Goal: Task Accomplishment & Management: Complete application form

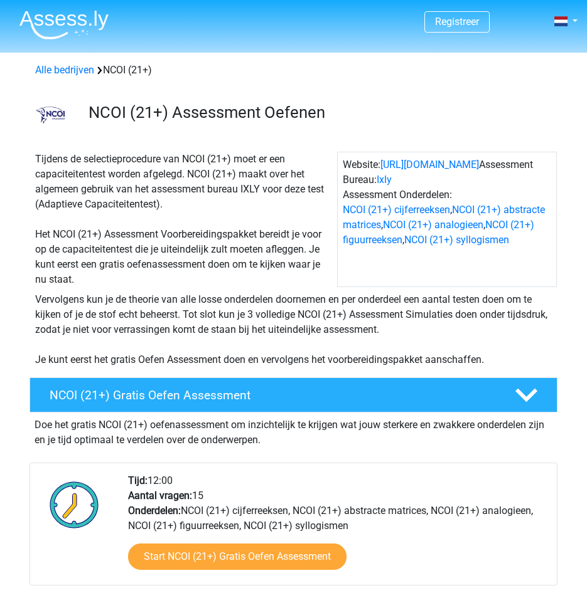
scroll to position [197, 0]
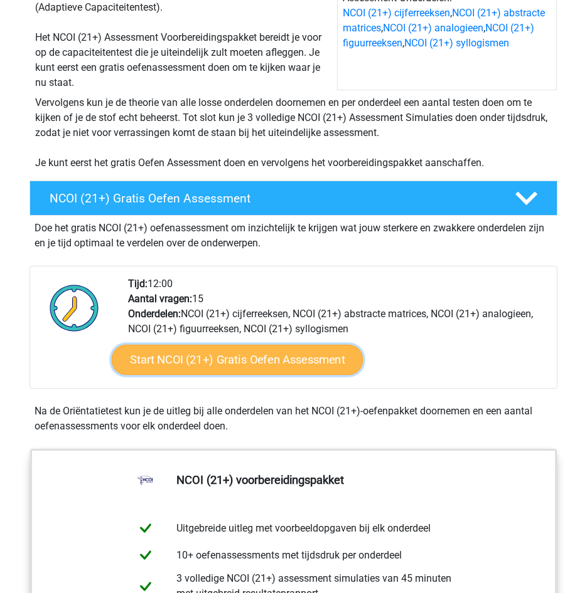
click at [281, 368] on link "Start NCOI (21+) Gratis Oefen Assessment" at bounding box center [236, 360] width 251 height 30
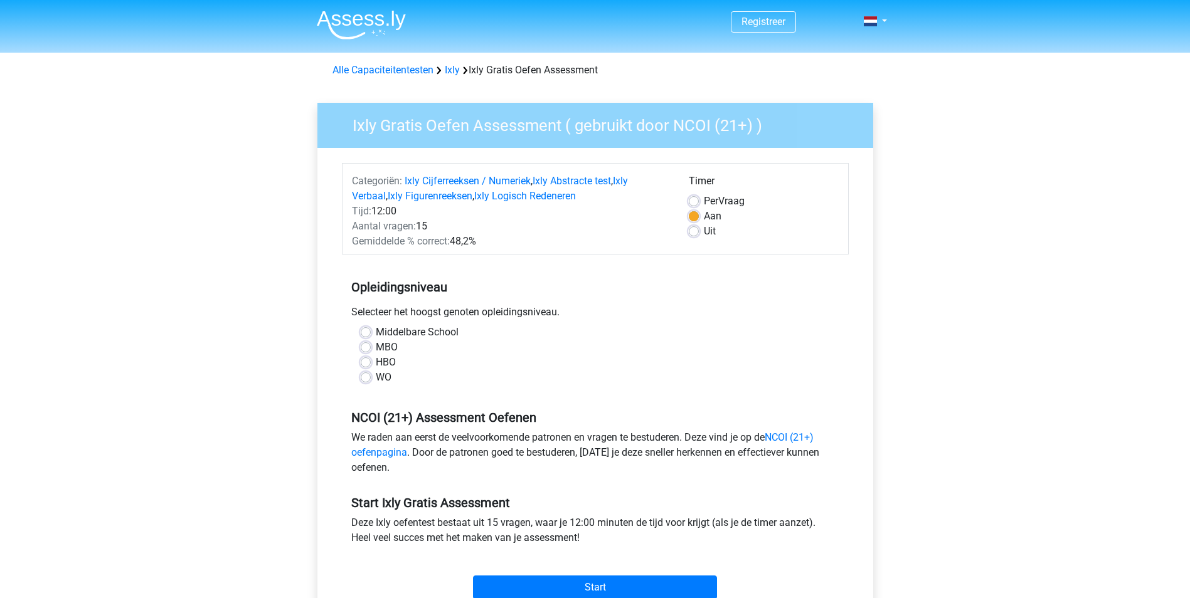
click at [376, 349] on label "MBO" at bounding box center [387, 347] width 22 height 15
click at [366, 349] on input "MBO" at bounding box center [366, 346] width 10 height 13
radio input "true"
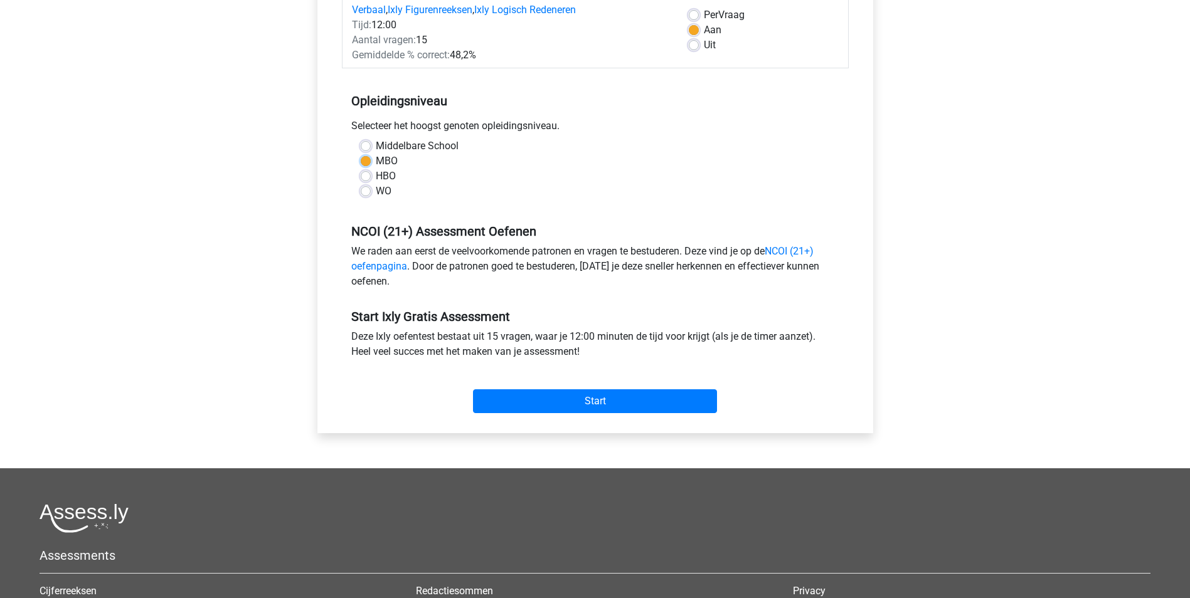
scroll to position [106, 0]
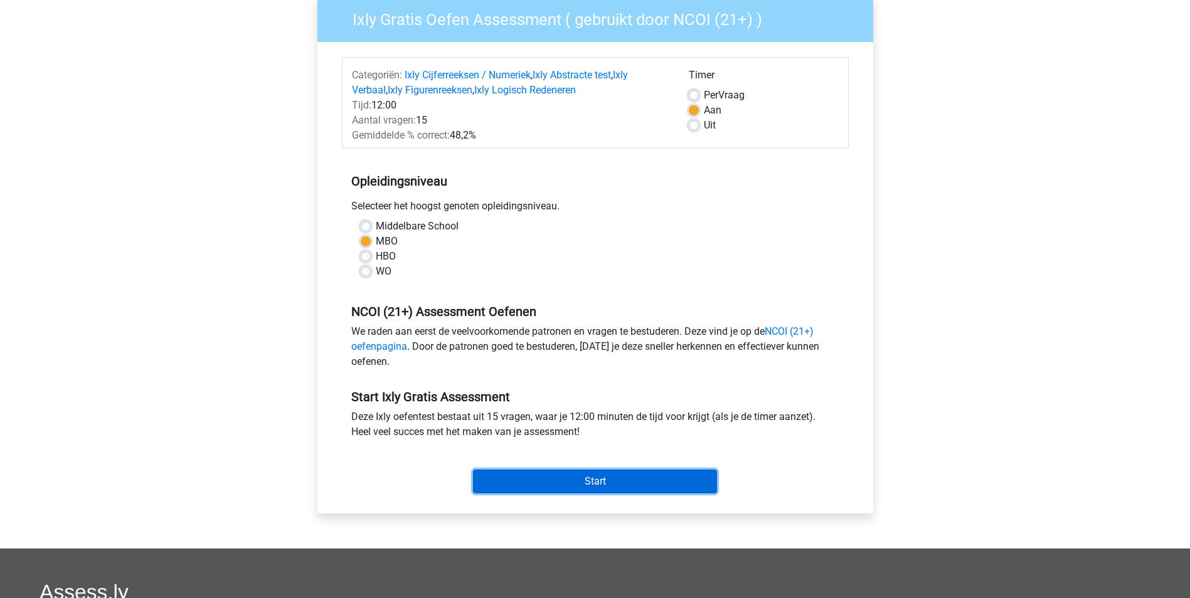
click at [586, 483] on input "Start" at bounding box center [595, 482] width 244 height 24
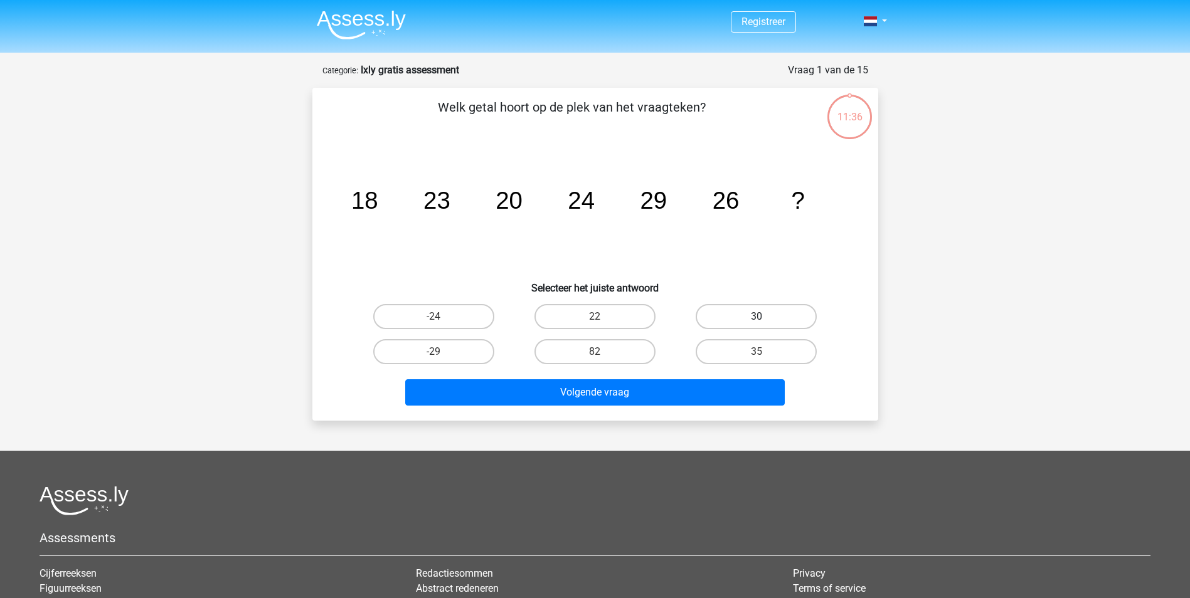
click at [747, 309] on label "30" at bounding box center [756, 316] width 121 height 25
click at [757, 317] on input "30" at bounding box center [761, 321] width 8 height 8
radio input "true"
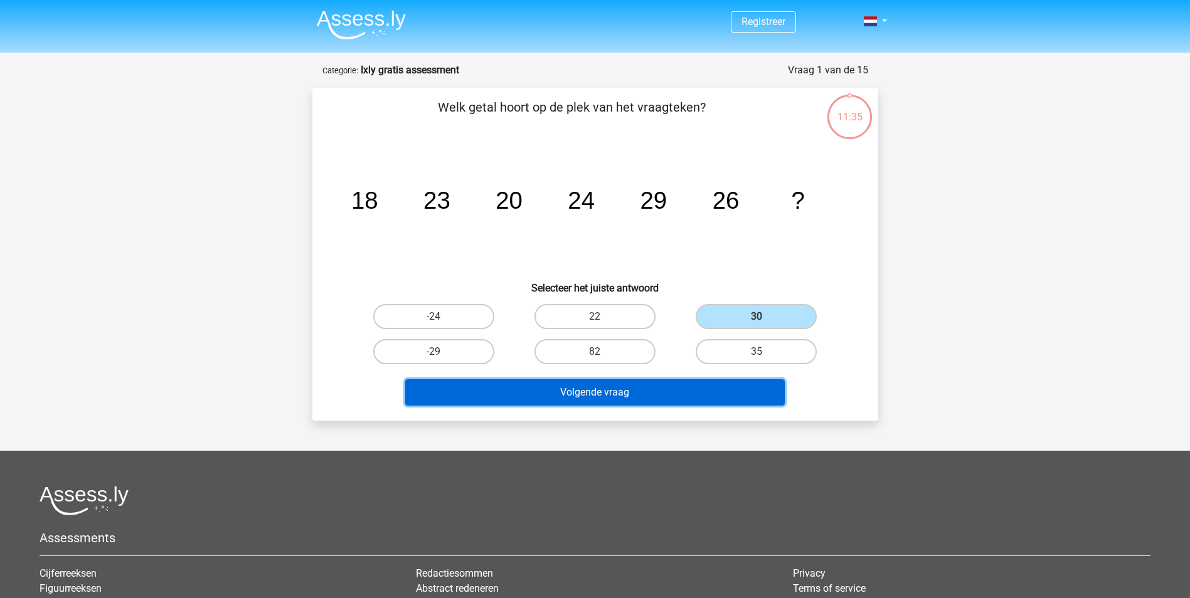
click at [637, 395] on button "Volgende vraag" at bounding box center [595, 393] width 380 height 26
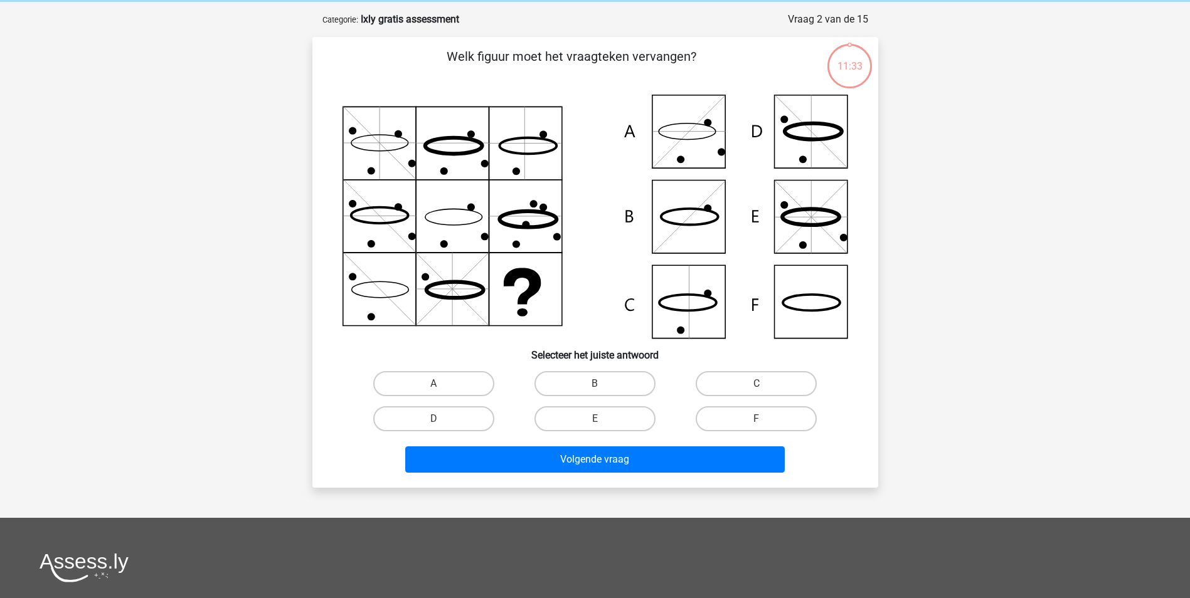
scroll to position [63, 0]
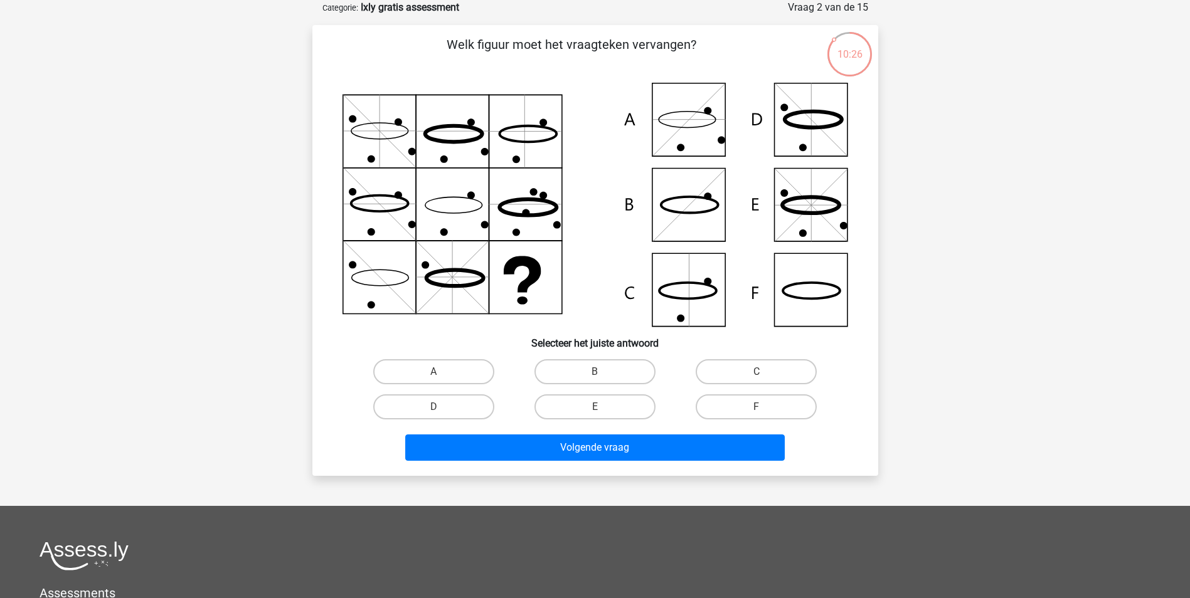
click at [708, 296] on icon at bounding box center [687, 291] width 57 height 16
click at [712, 361] on label "C" at bounding box center [756, 371] width 121 height 25
click at [757, 372] on input "C" at bounding box center [761, 376] width 8 height 8
radio input "true"
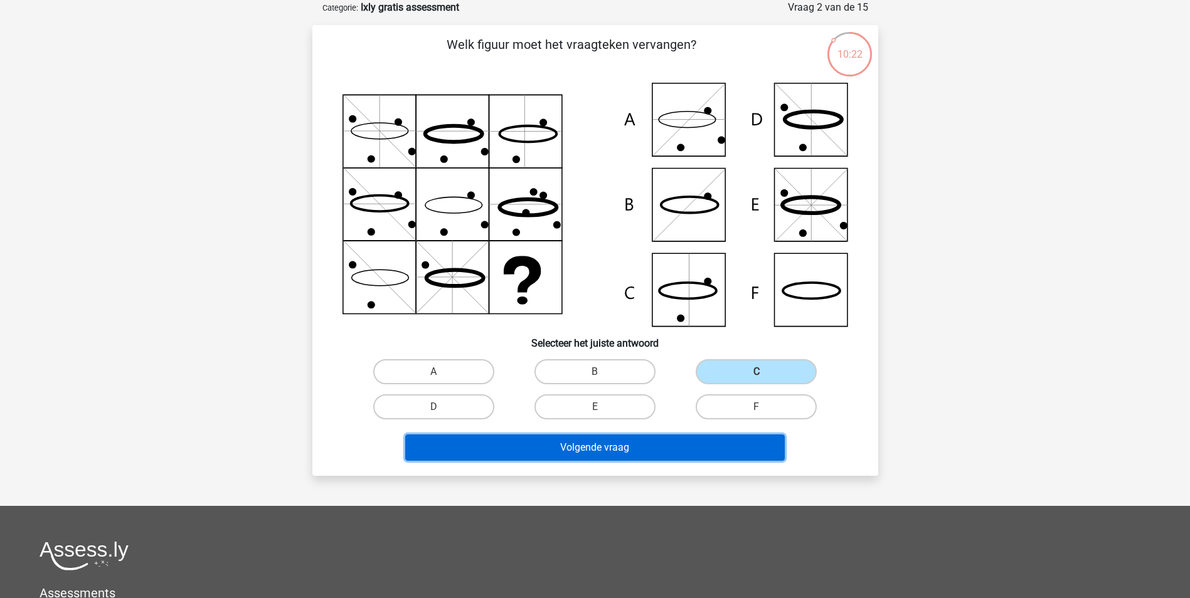
click at [621, 452] on button "Volgende vraag" at bounding box center [595, 448] width 380 height 26
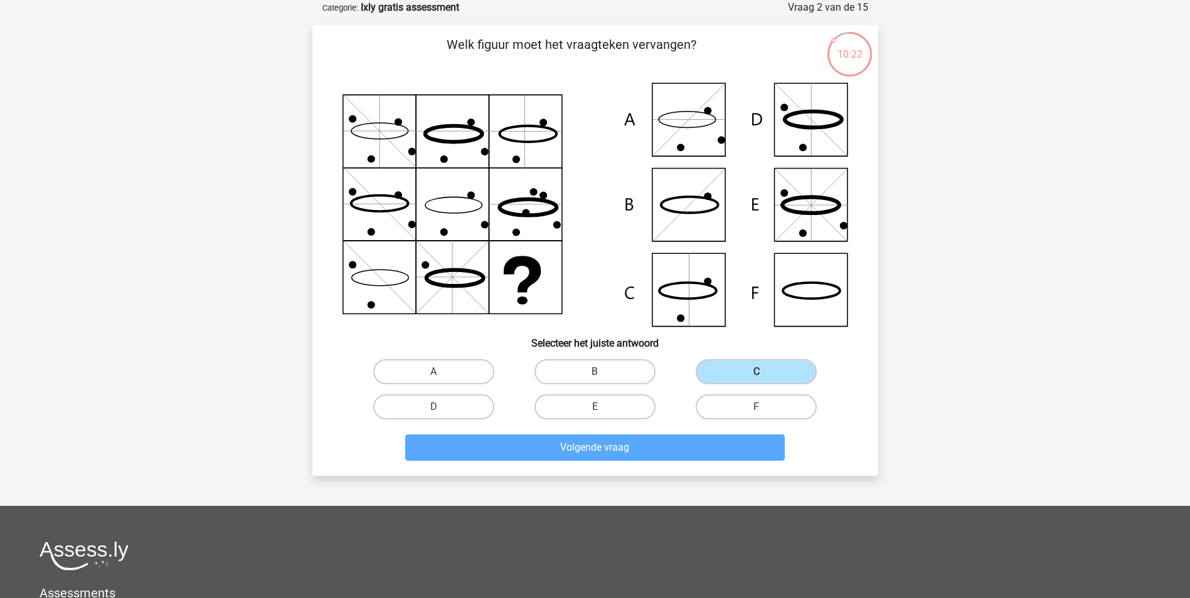
scroll to position [57, 0]
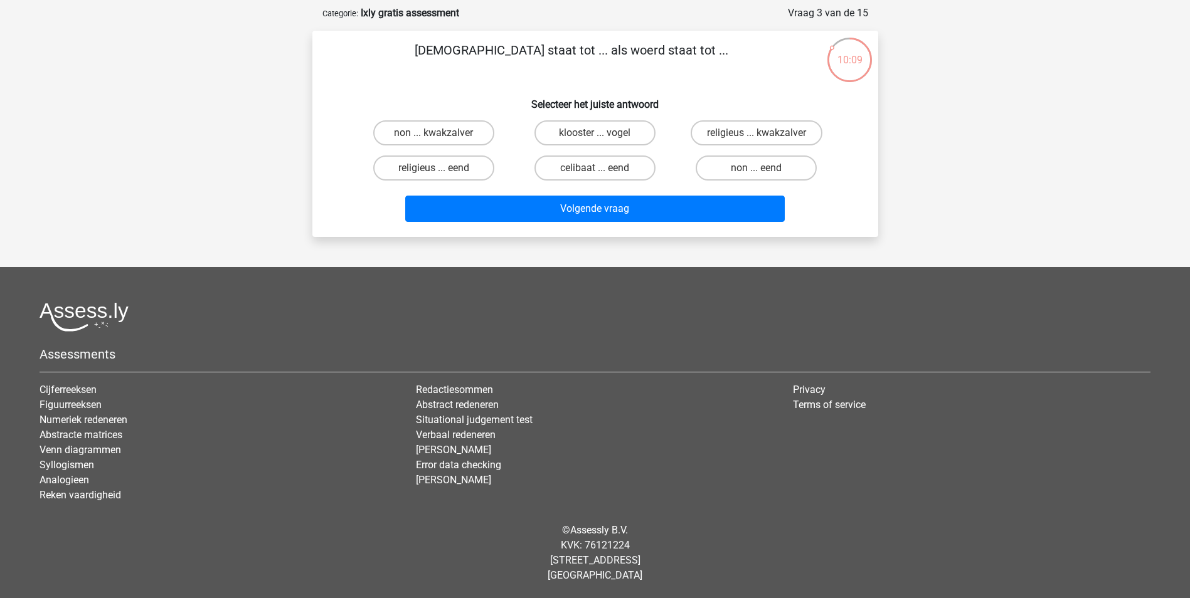
click at [603, 134] on input "klooster ... vogel" at bounding box center [599, 137] width 8 height 8
radio input "true"
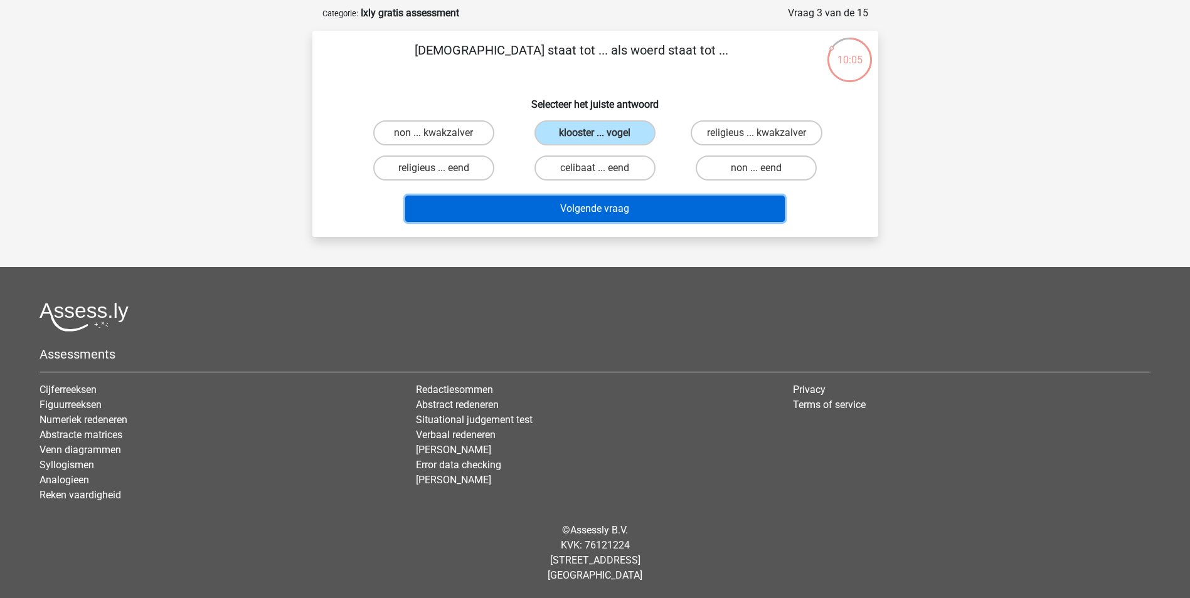
click at [646, 208] on button "Volgende vraag" at bounding box center [595, 209] width 380 height 26
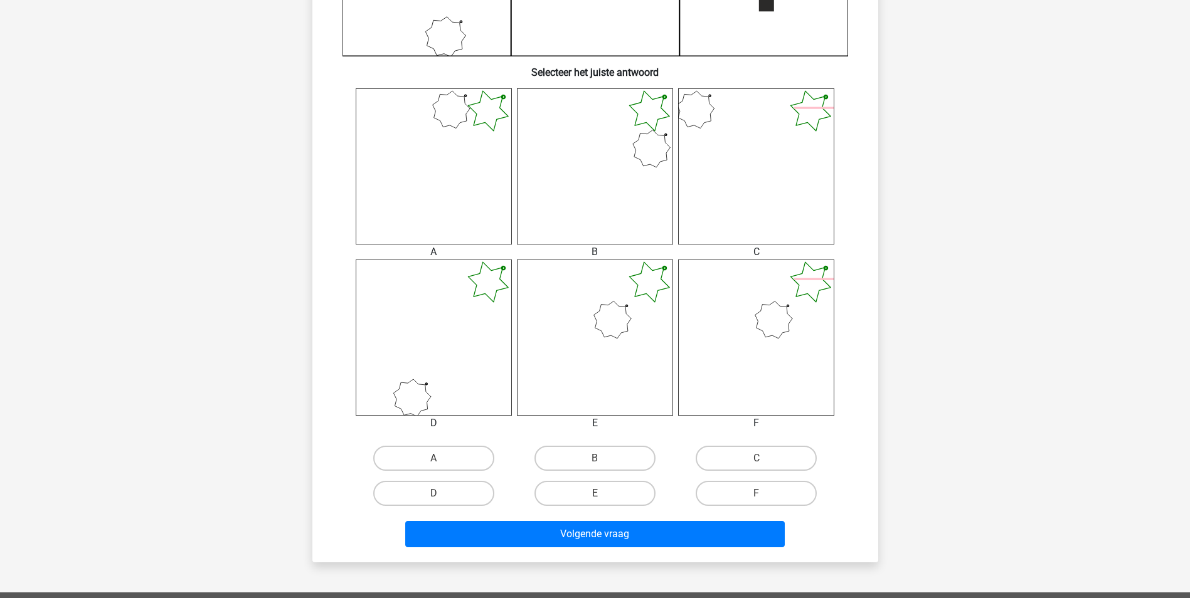
scroll to position [432, 0]
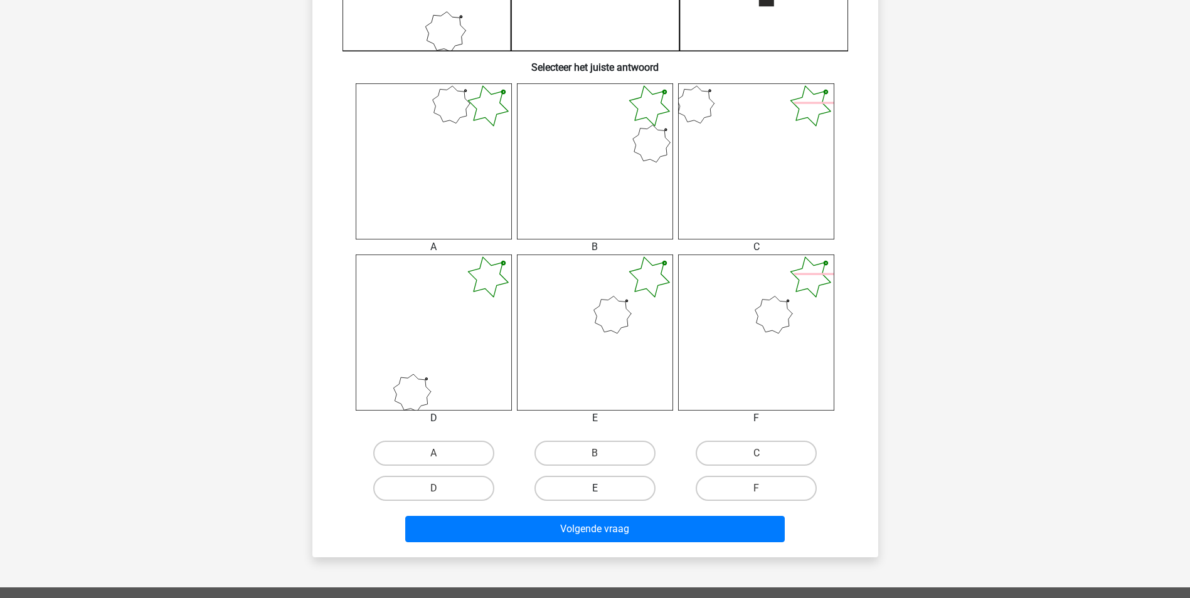
click at [612, 485] on label "E" at bounding box center [594, 488] width 121 height 25
click at [603, 489] on input "E" at bounding box center [599, 493] width 8 height 8
radio input "true"
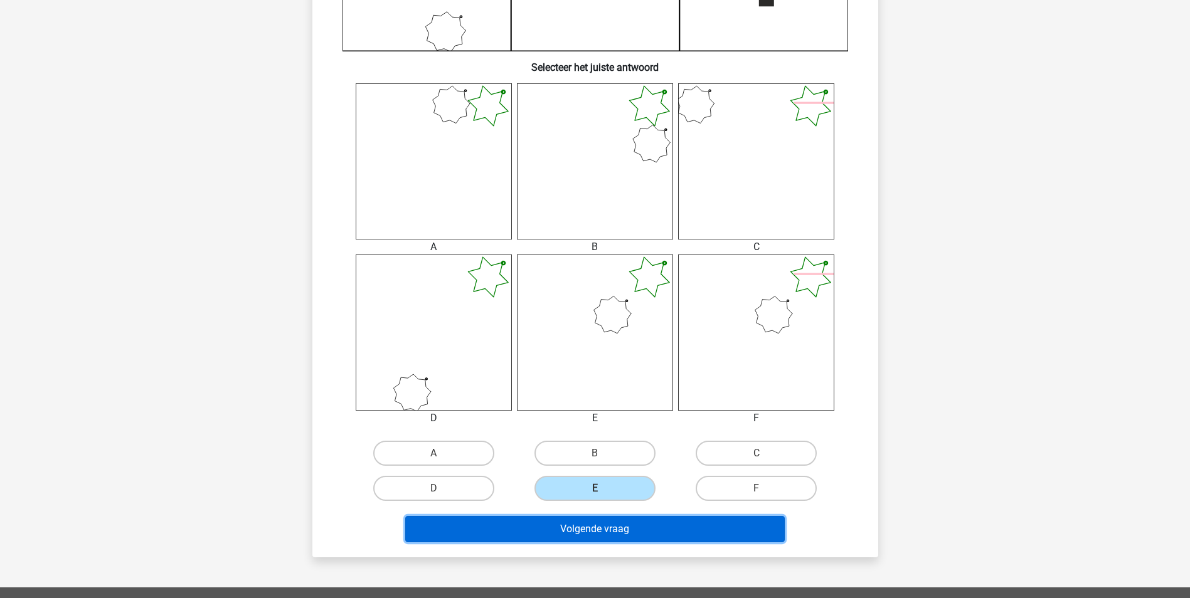
click at [611, 526] on button "Volgende vraag" at bounding box center [595, 529] width 380 height 26
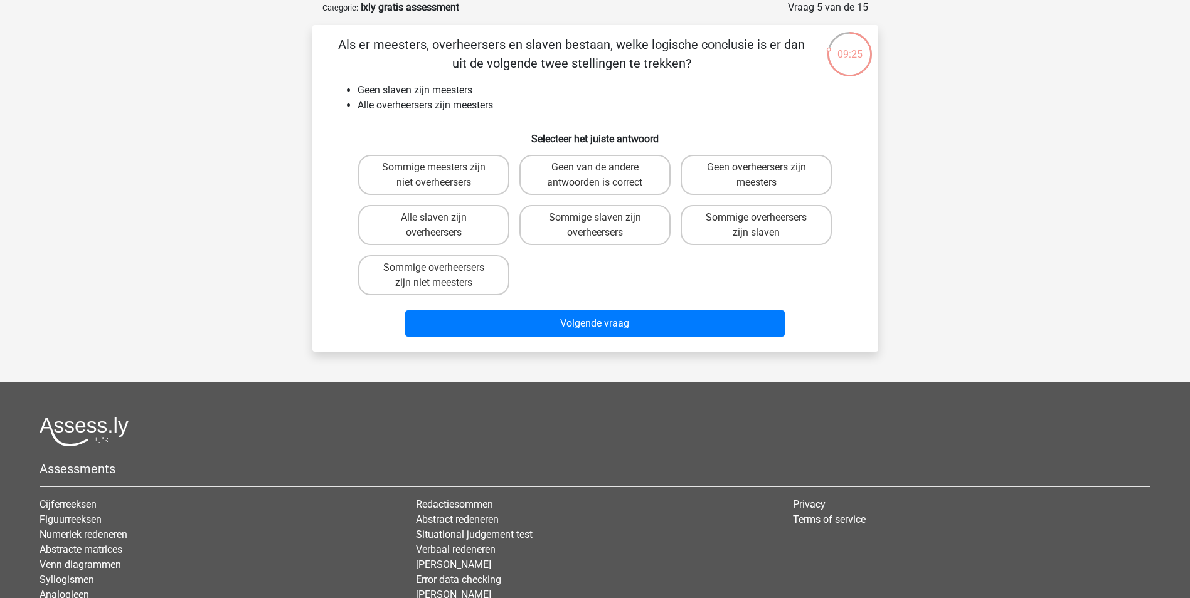
scroll to position [0, 0]
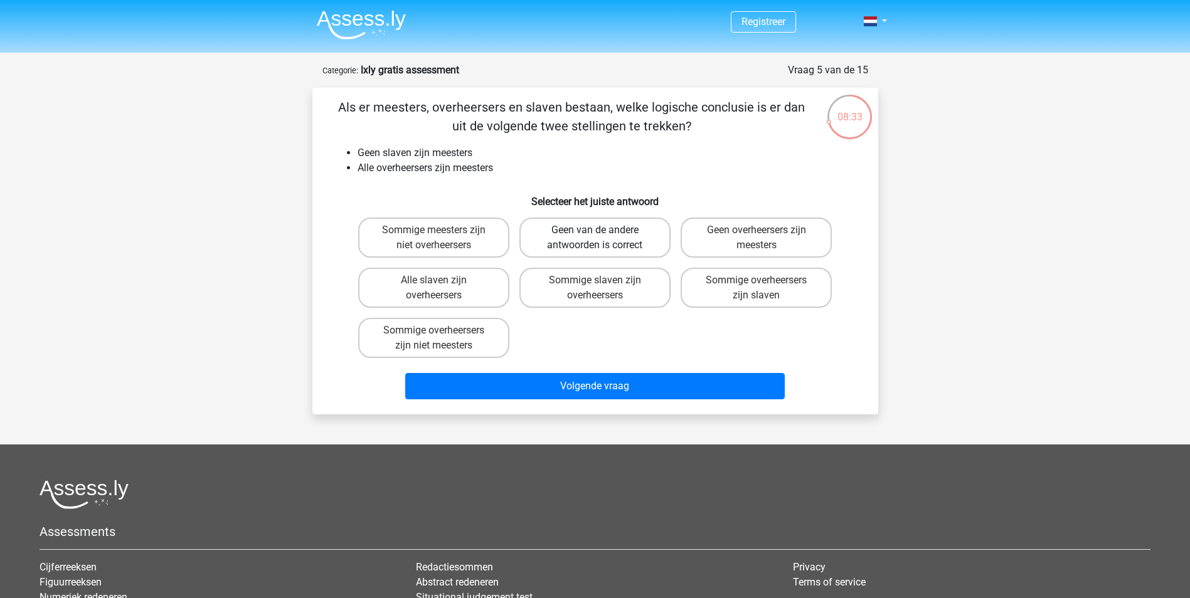
click at [629, 235] on label "Geen van de andere antwoorden is correct" at bounding box center [594, 238] width 151 height 40
click at [603, 235] on input "Geen van de andere antwoorden is correct" at bounding box center [599, 234] width 8 height 8
radio input "true"
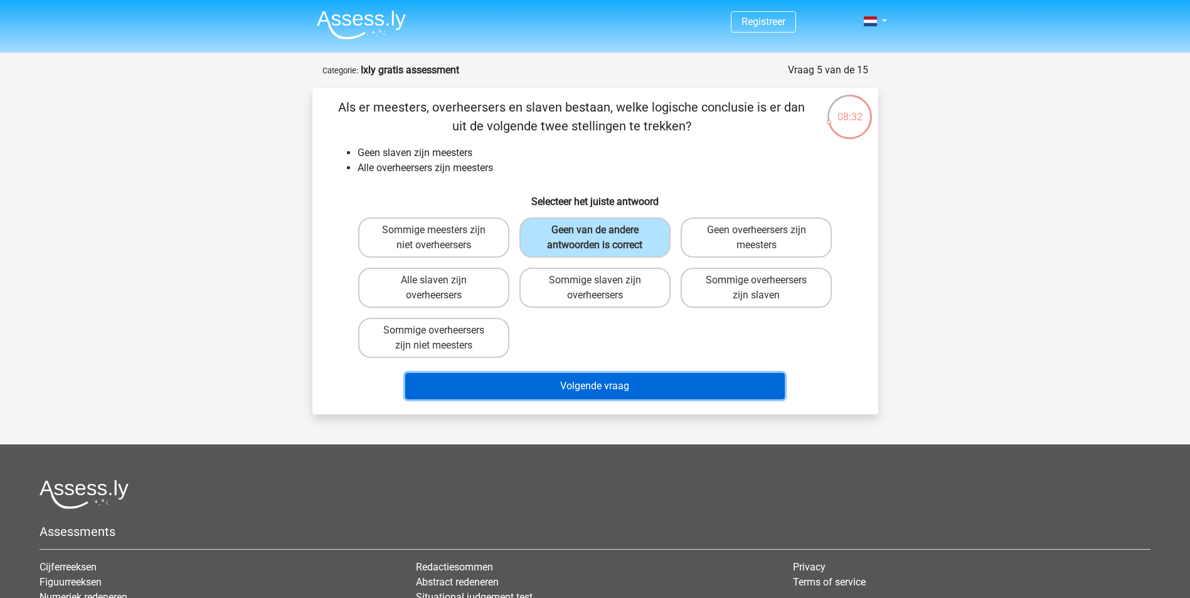
click at [617, 391] on button "Volgende vraag" at bounding box center [595, 386] width 380 height 26
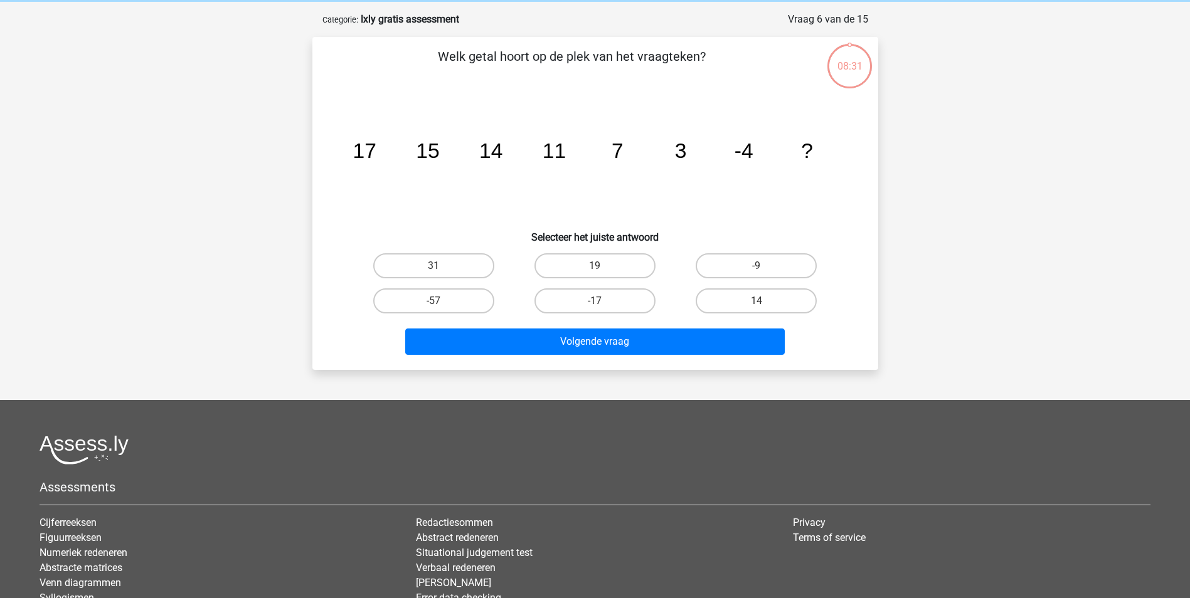
scroll to position [63, 0]
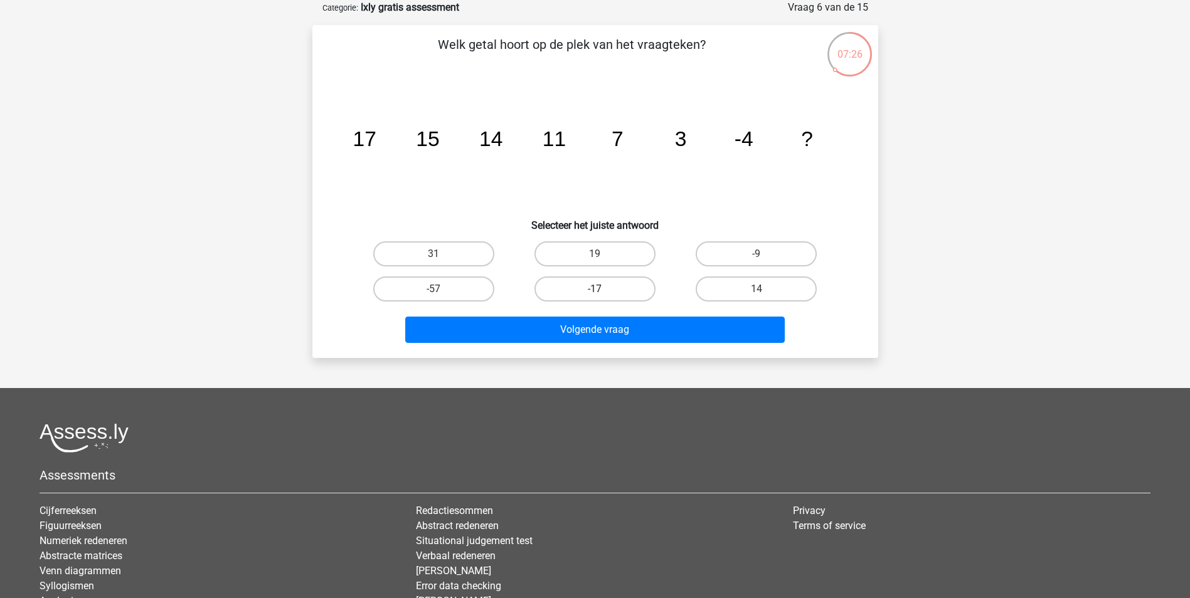
click at [615, 285] on label "-17" at bounding box center [594, 289] width 121 height 25
click at [603, 289] on input "-17" at bounding box center [599, 293] width 8 height 8
radio input "true"
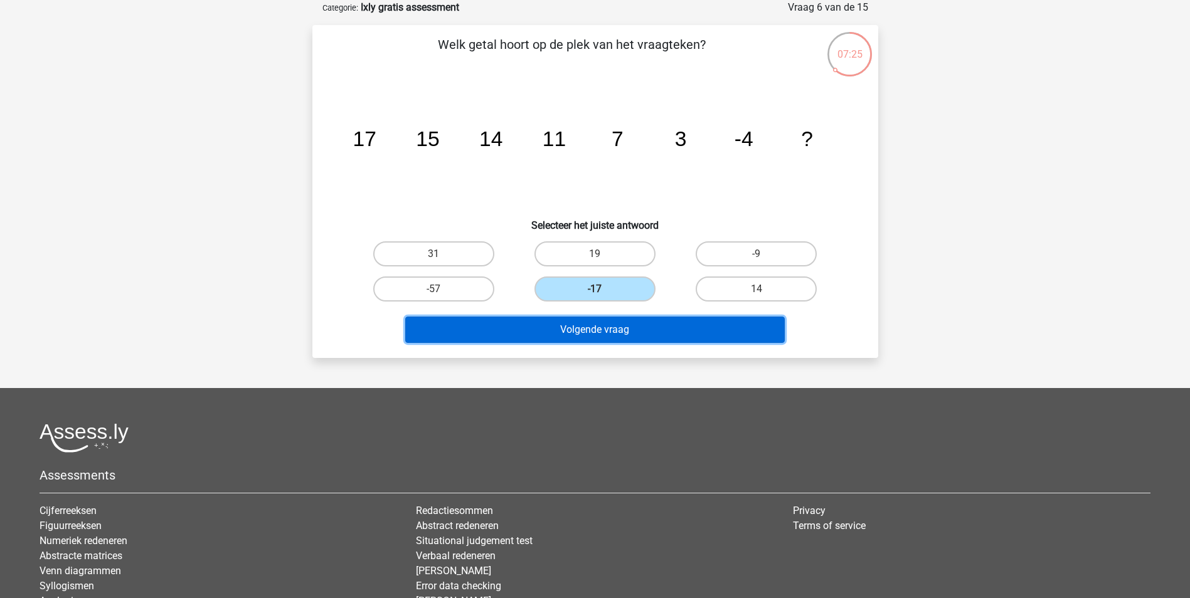
click at [610, 326] on button "Volgende vraag" at bounding box center [595, 330] width 380 height 26
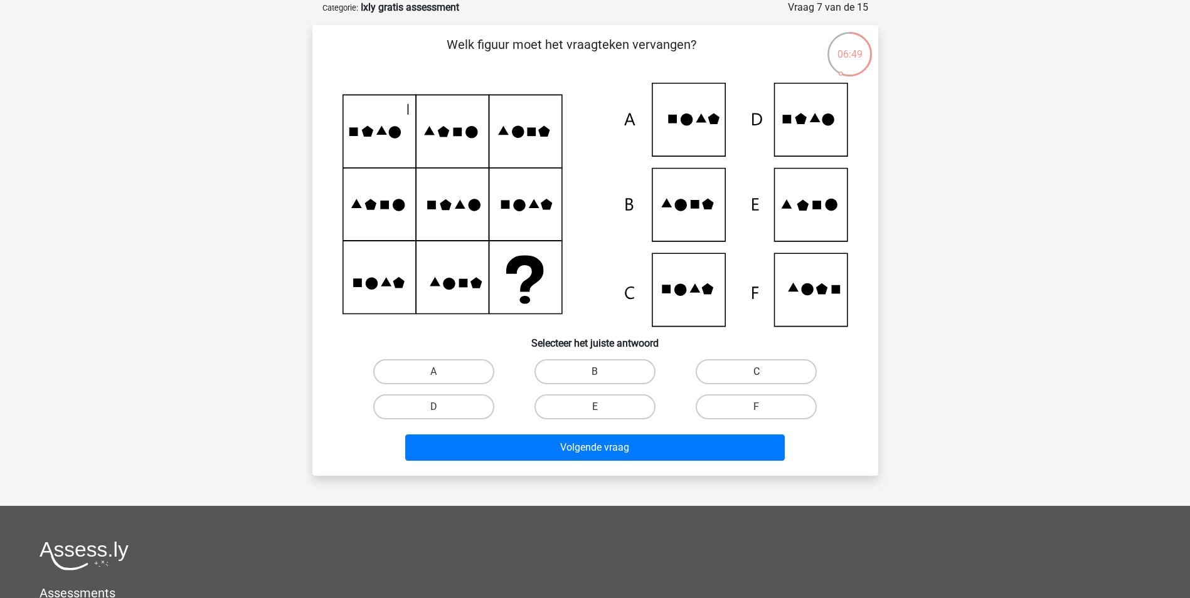
click at [737, 375] on label "C" at bounding box center [756, 371] width 121 height 25
click at [757, 375] on input "C" at bounding box center [761, 376] width 8 height 8
radio input "true"
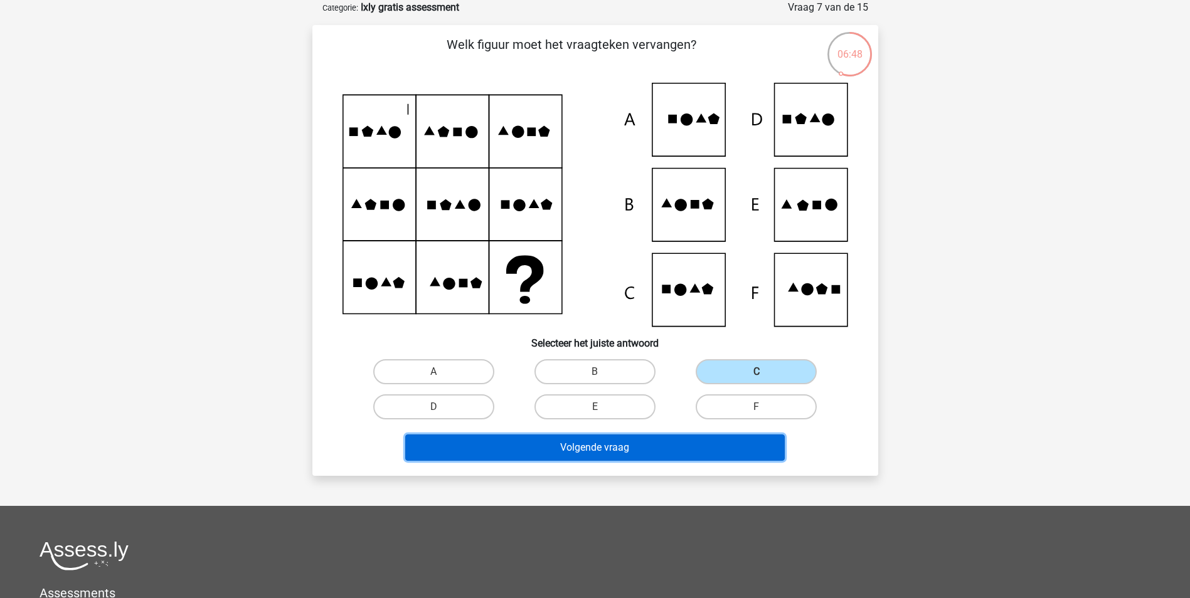
click at [656, 445] on button "Volgende vraag" at bounding box center [595, 448] width 380 height 26
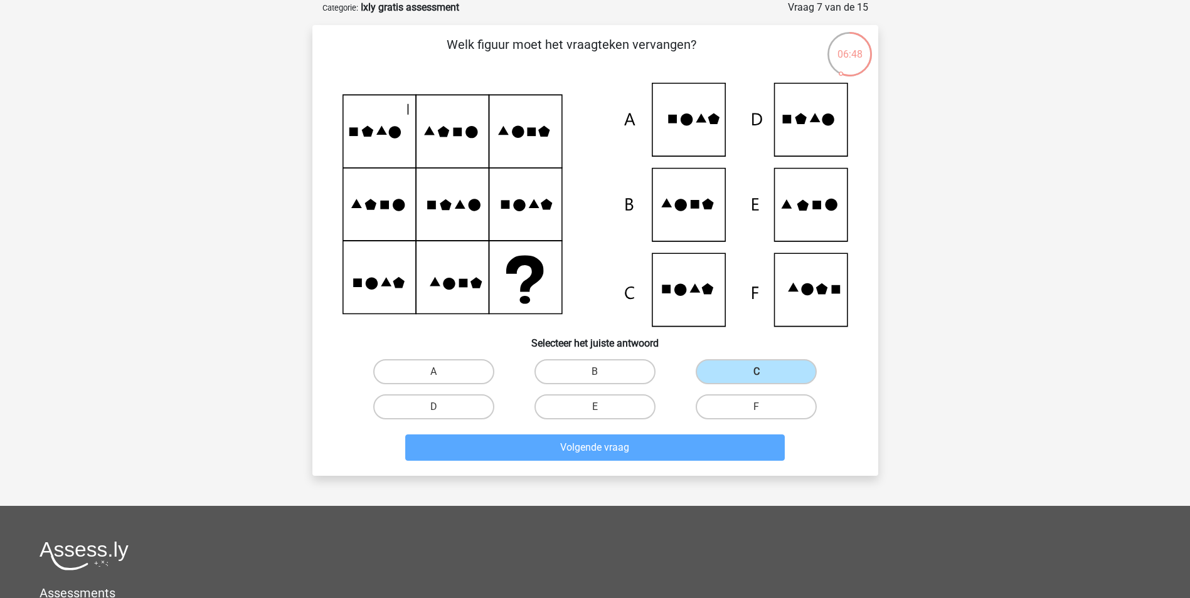
scroll to position [57, 0]
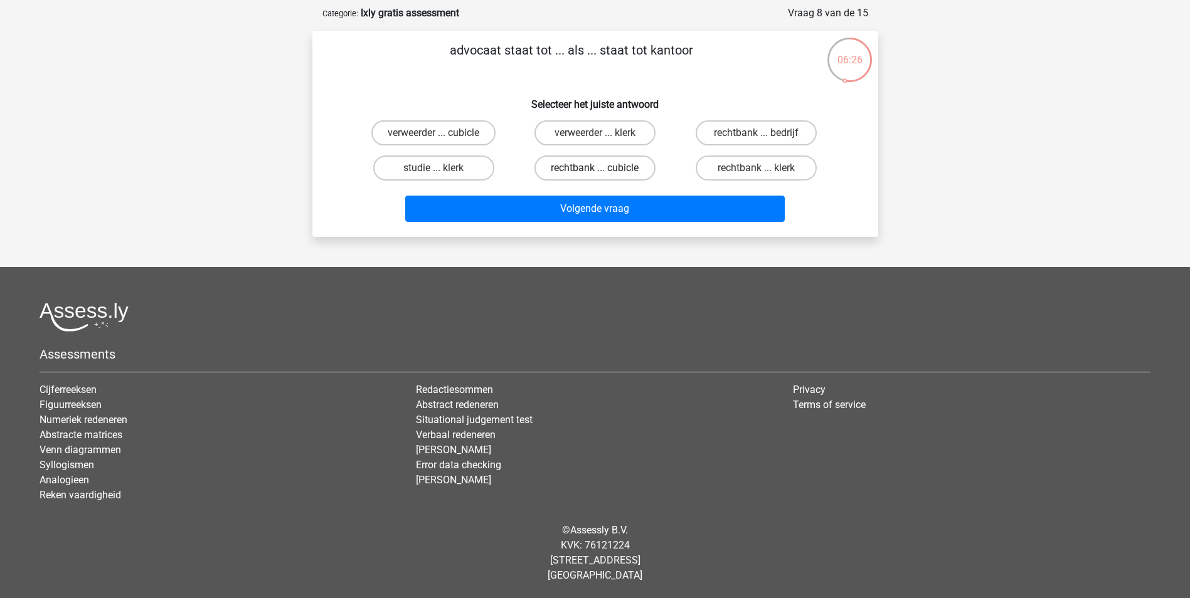
click at [624, 179] on label "rechtbank ... cubicle" at bounding box center [594, 168] width 121 height 25
click at [603, 176] on input "rechtbank ... cubicle" at bounding box center [599, 172] width 8 height 8
radio input "true"
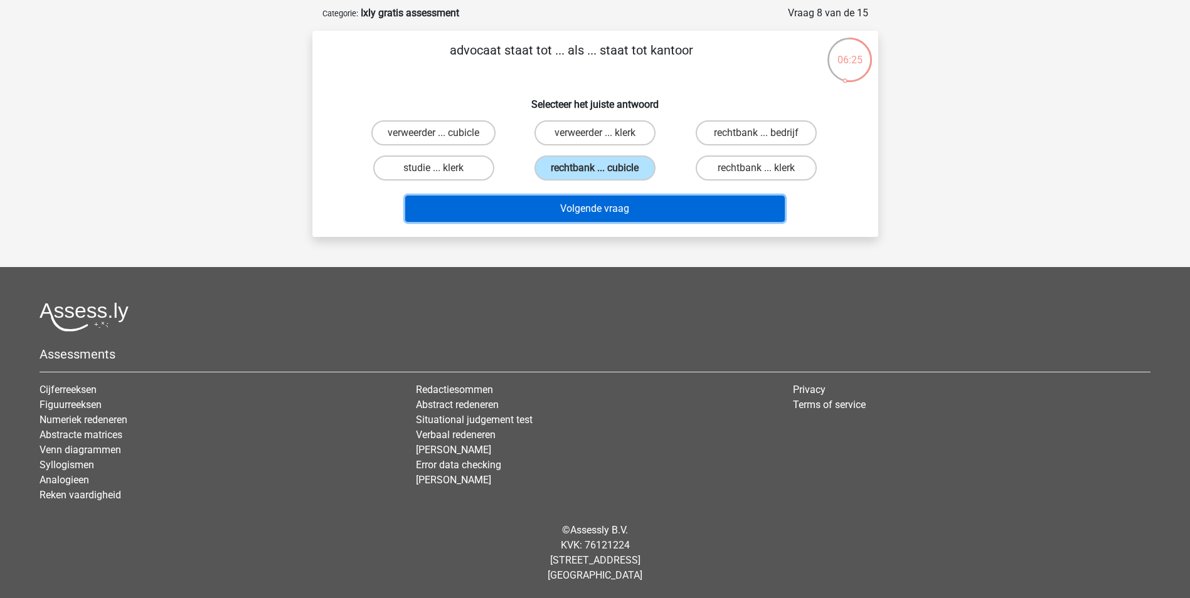
click at [624, 207] on button "Volgende vraag" at bounding box center [595, 209] width 380 height 26
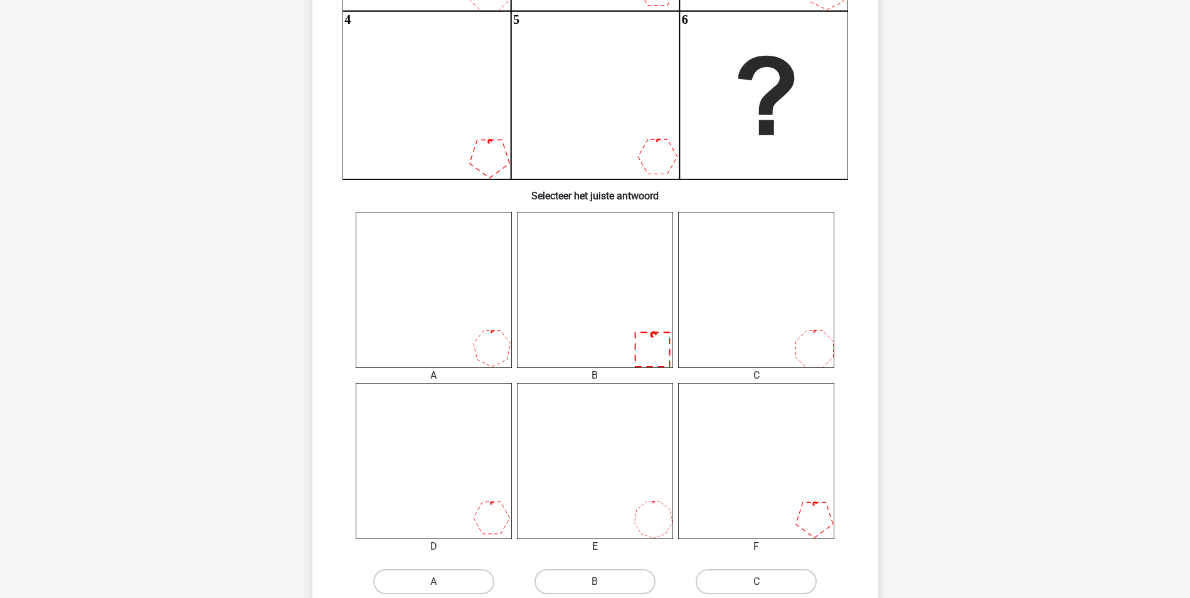
scroll to position [304, 0]
click at [486, 320] on icon at bounding box center [434, 289] width 156 height 156
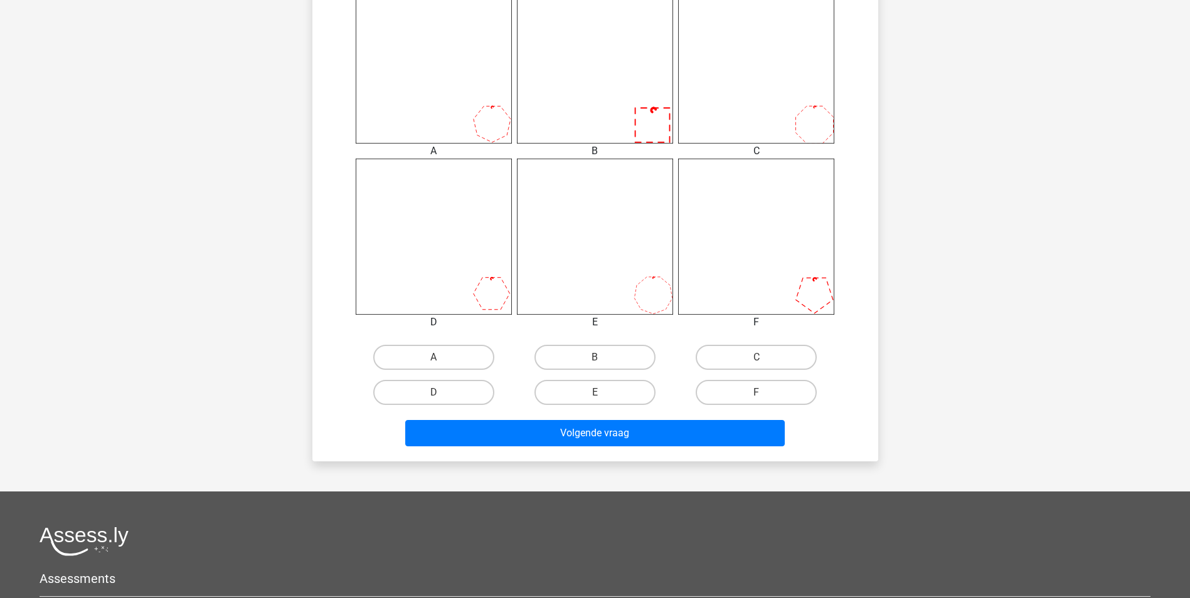
scroll to position [528, 0]
click at [438, 359] on input "A" at bounding box center [437, 361] width 8 height 8
radio input "true"
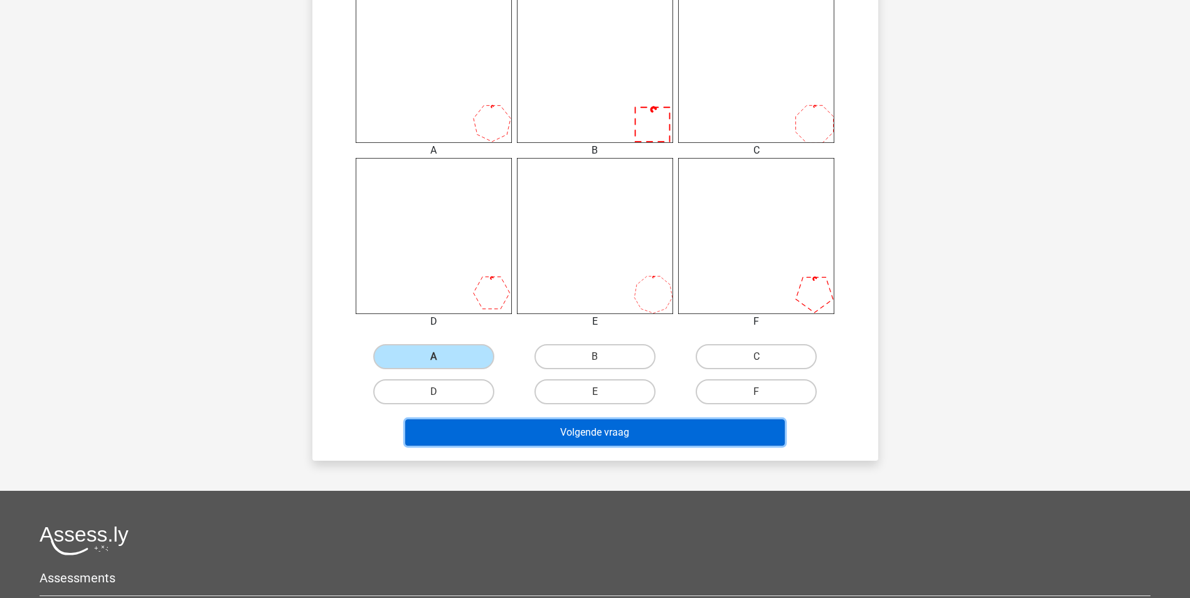
click at [585, 434] on button "Volgende vraag" at bounding box center [595, 433] width 380 height 26
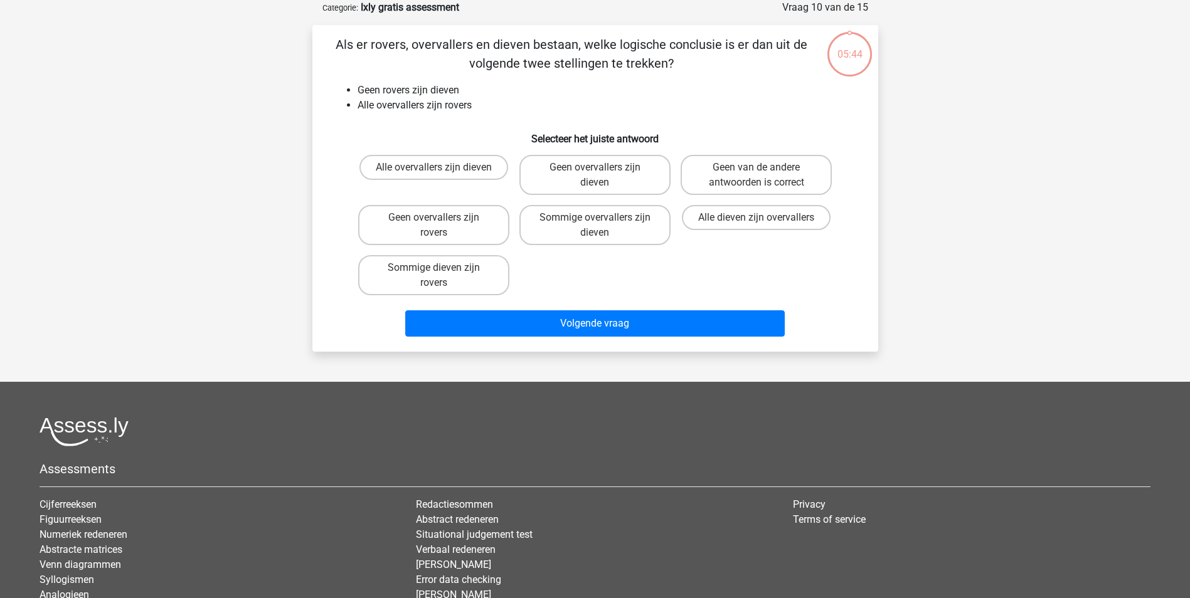
scroll to position [0, 0]
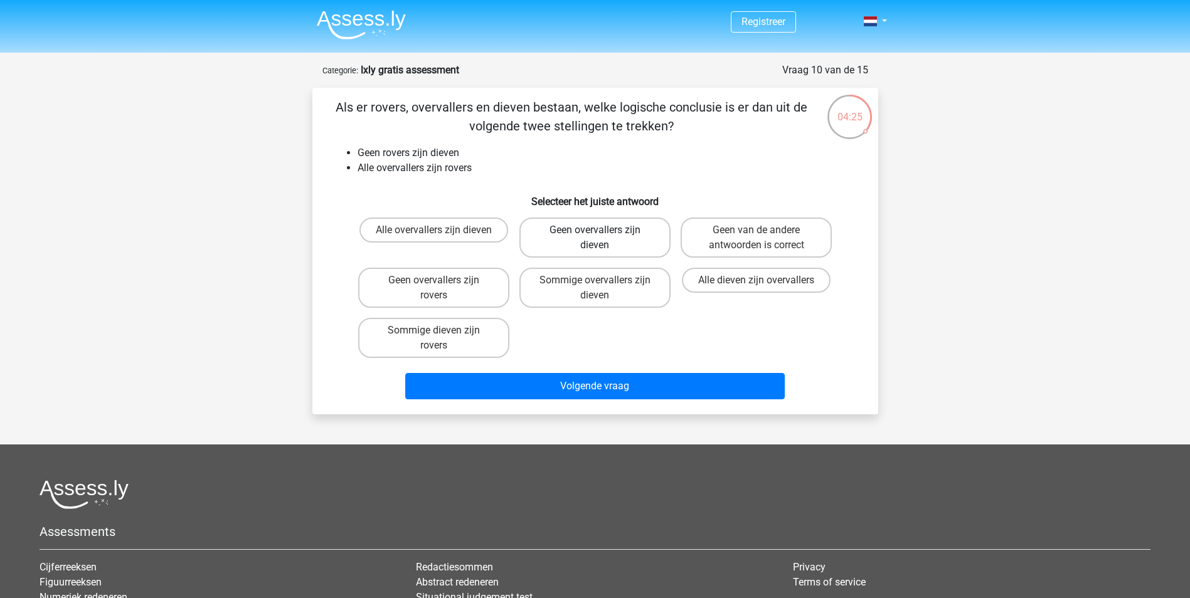
click at [644, 252] on label "Geen overvallers zijn dieven" at bounding box center [594, 238] width 151 height 40
click at [603, 238] on input "Geen overvallers zijn dieven" at bounding box center [599, 234] width 8 height 8
radio input "true"
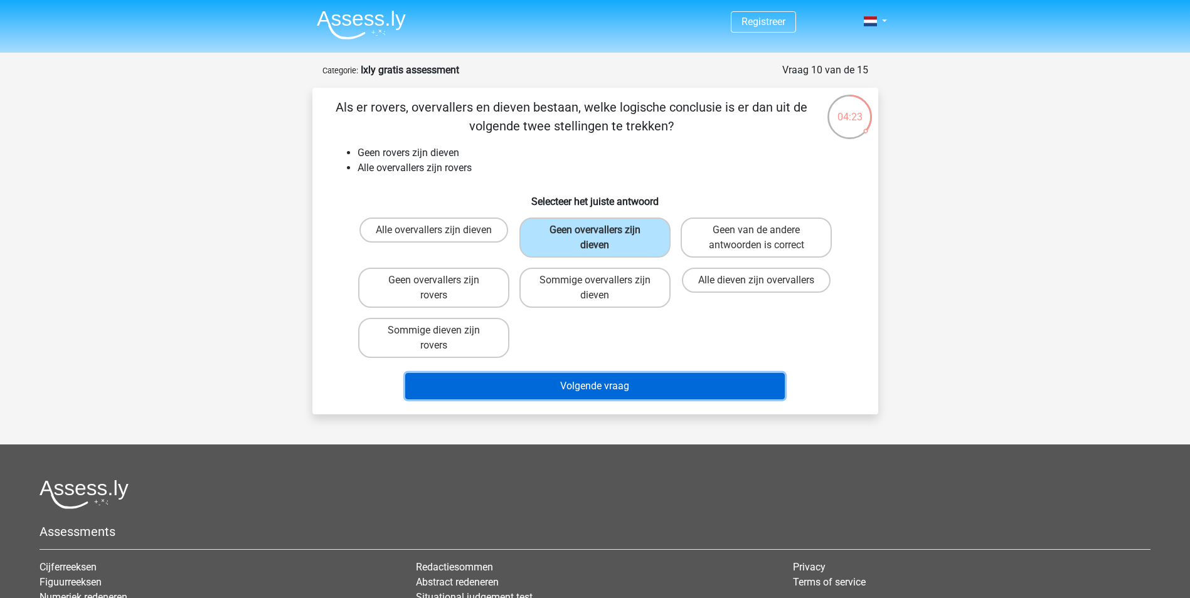
click at [625, 378] on button "Volgende vraag" at bounding box center [595, 386] width 380 height 26
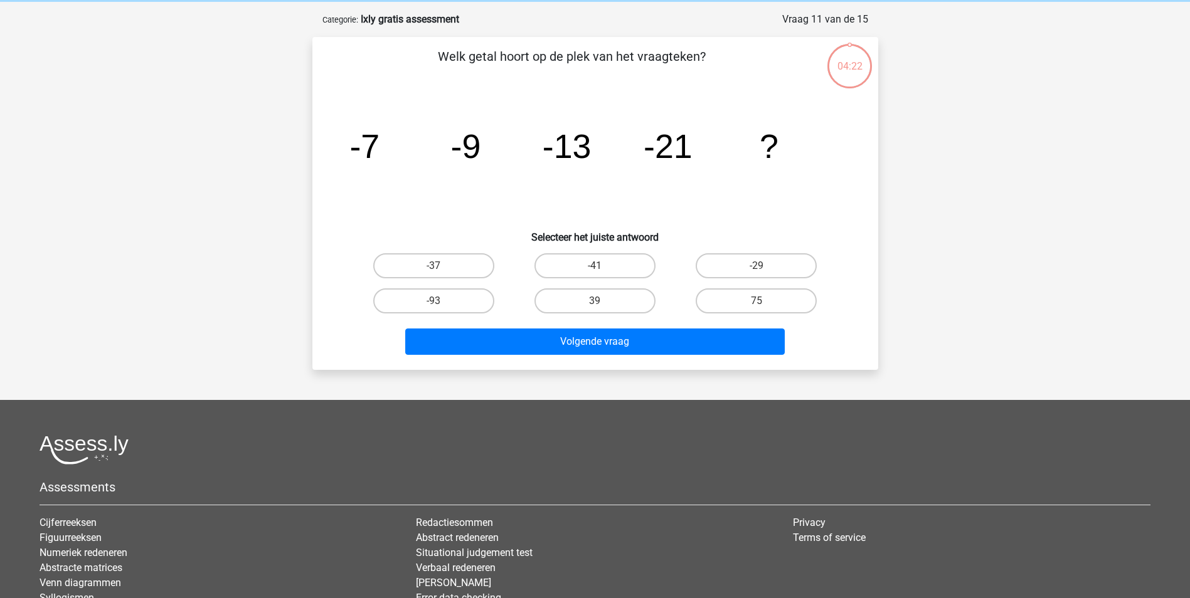
scroll to position [63, 0]
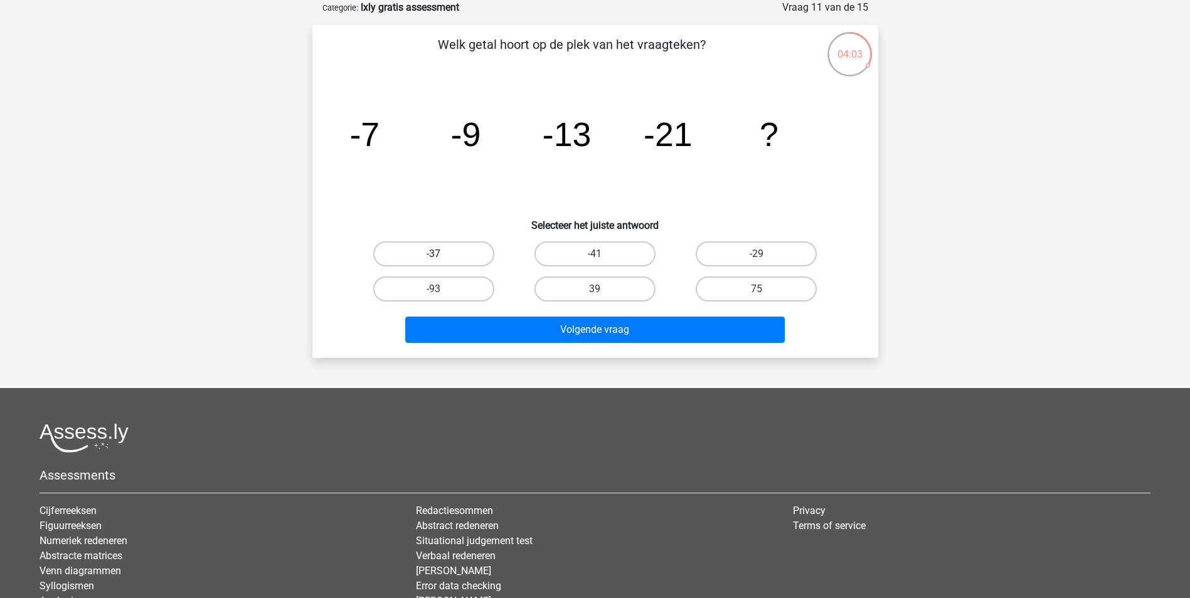
click at [459, 256] on label "-37" at bounding box center [433, 254] width 121 height 25
click at [442, 256] on input "-37" at bounding box center [437, 258] width 8 height 8
radio input "true"
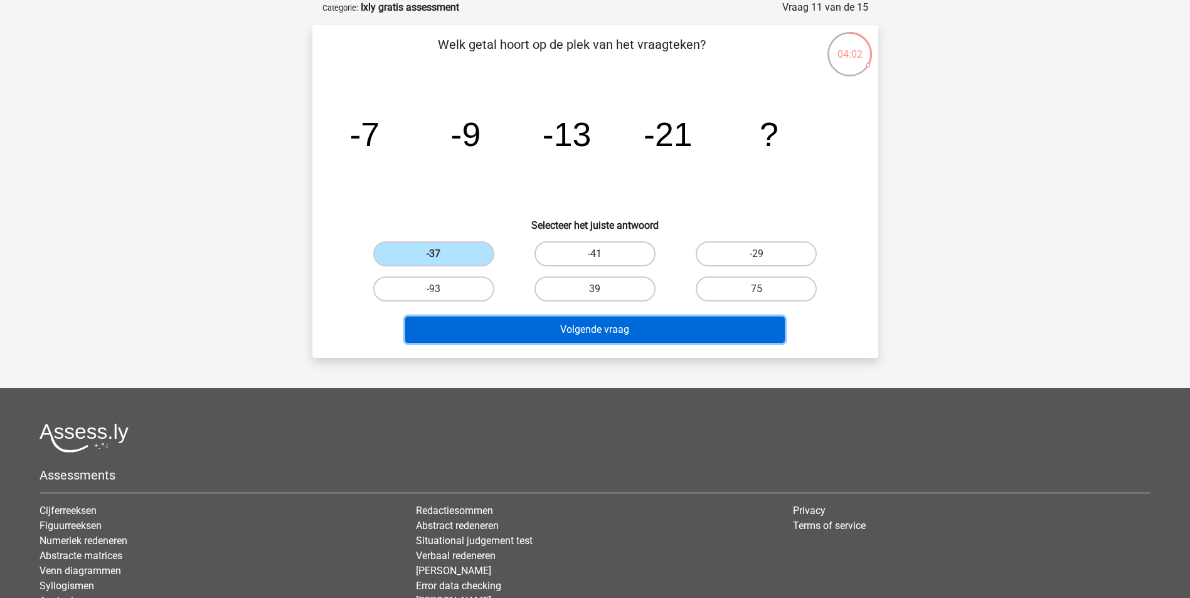
click at [595, 329] on button "Volgende vraag" at bounding box center [595, 330] width 380 height 26
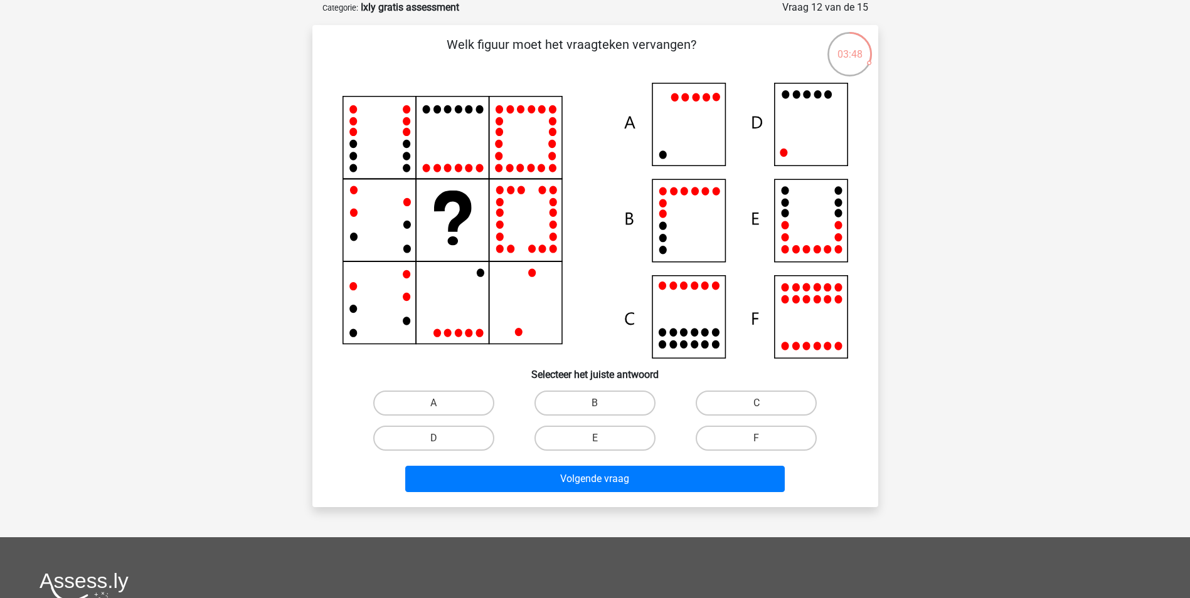
click at [683, 221] on icon at bounding box center [596, 221] width 506 height 276
click at [629, 394] on label "B" at bounding box center [594, 403] width 121 height 25
click at [603, 403] on input "B" at bounding box center [599, 407] width 8 height 8
radio input "true"
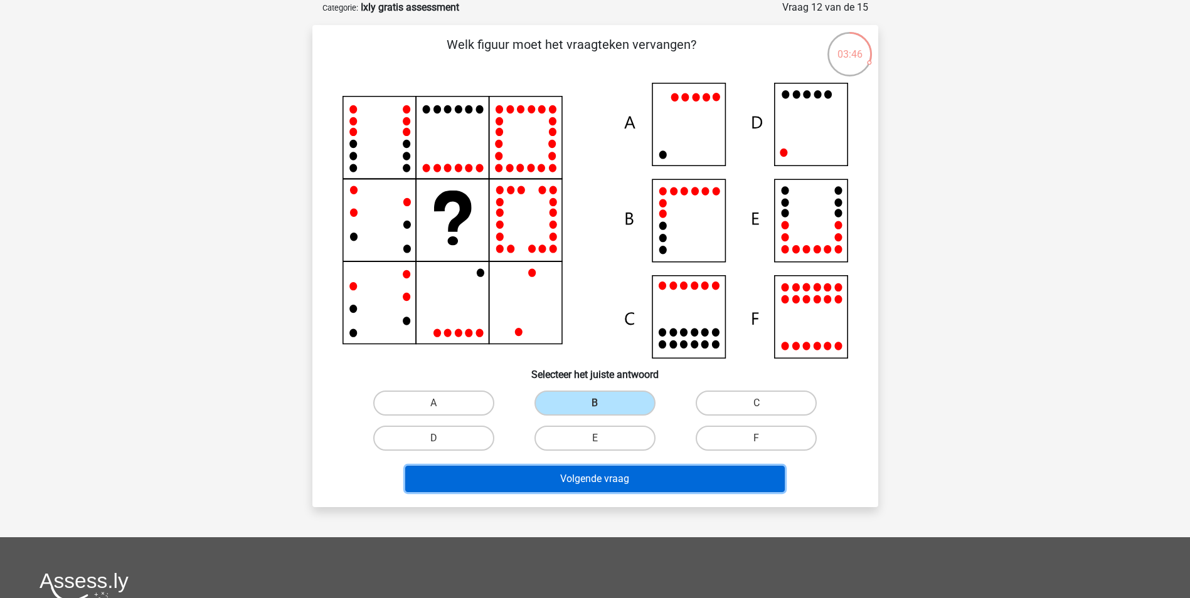
click at [623, 481] on button "Volgende vraag" at bounding box center [595, 479] width 380 height 26
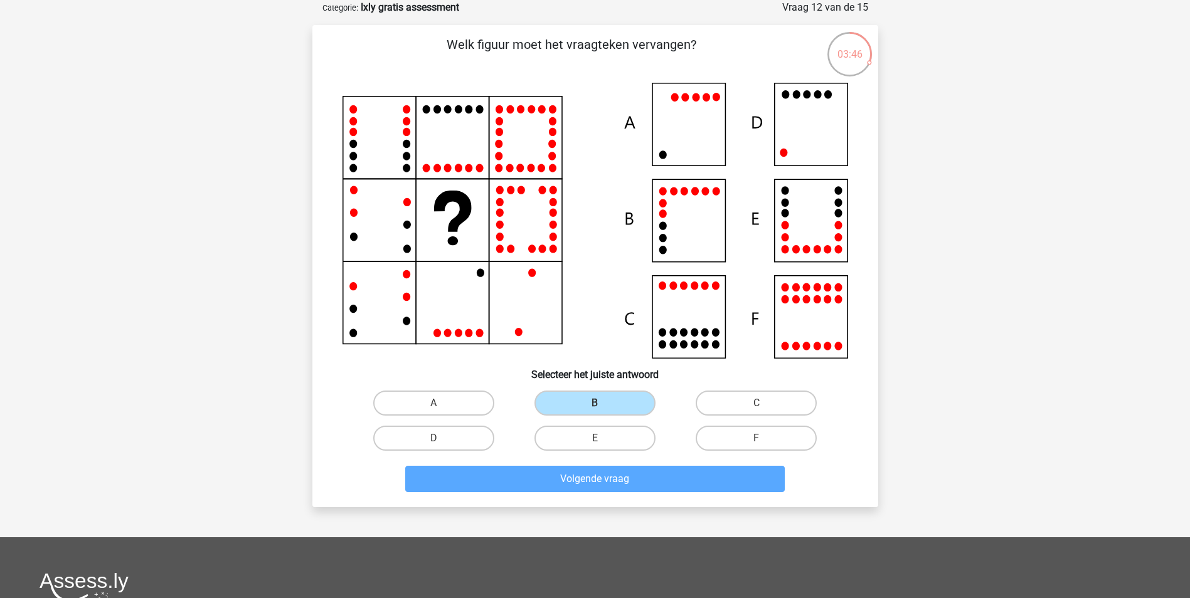
scroll to position [57, 0]
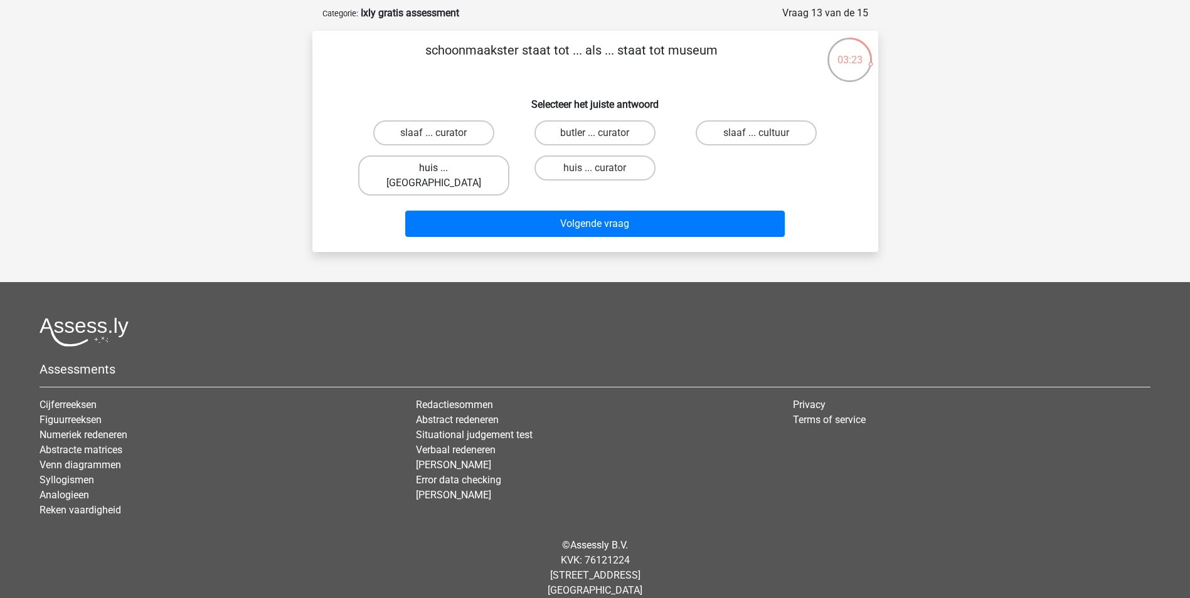
click at [445, 164] on label "huis ... [GEOGRAPHIC_DATA]" at bounding box center [433, 176] width 151 height 40
click at [442, 168] on input "huis ... [GEOGRAPHIC_DATA]" at bounding box center [437, 172] width 8 height 8
radio input "true"
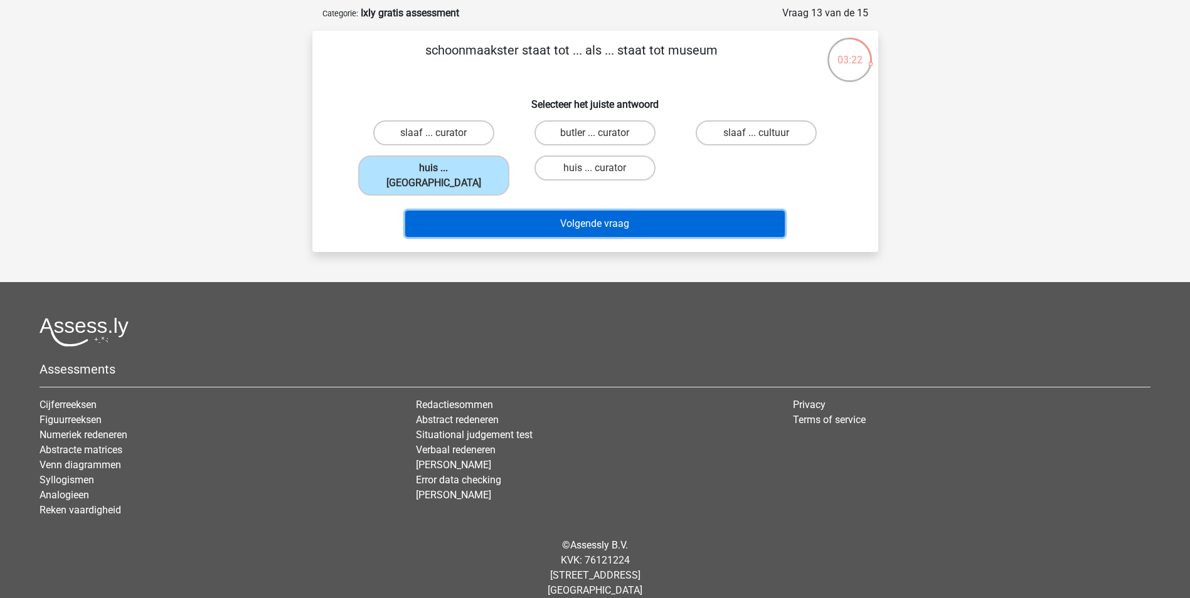
click at [591, 211] on button "Volgende vraag" at bounding box center [595, 224] width 380 height 26
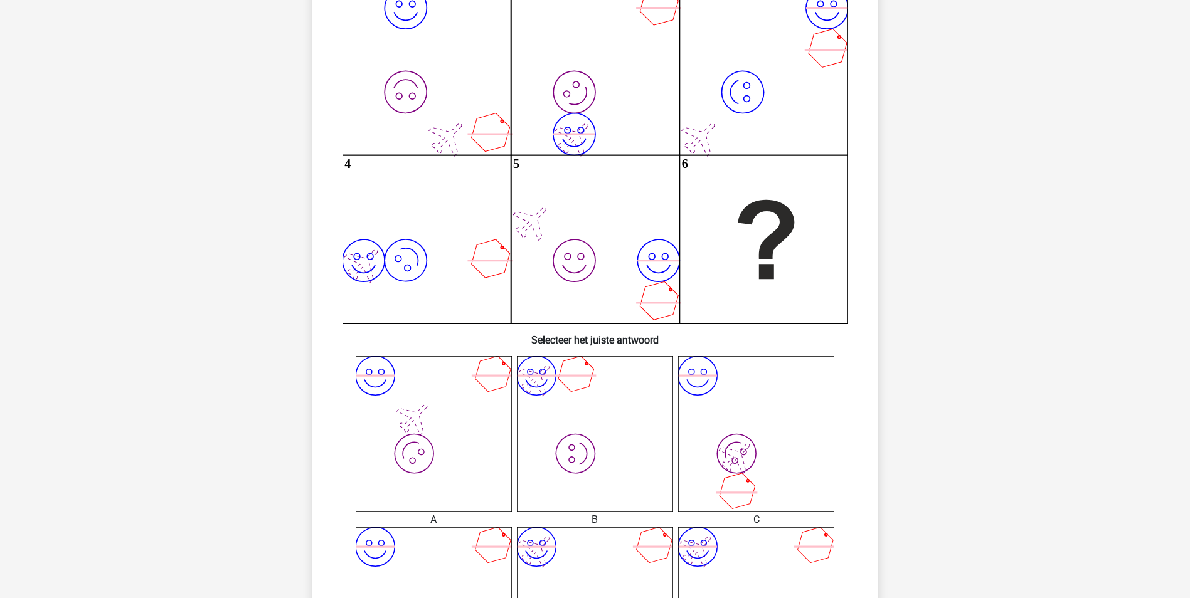
scroll to position [161, 0]
click at [459, 158] on icon "image/svg+xml image/svg+xml 1 image/svg+xml image/svg+xml 2 image/svg+xml image…" at bounding box center [596, 153] width 506 height 337
click at [651, 385] on icon "image/svg+xml image/svg+xml" at bounding box center [595, 432] width 156 height 156
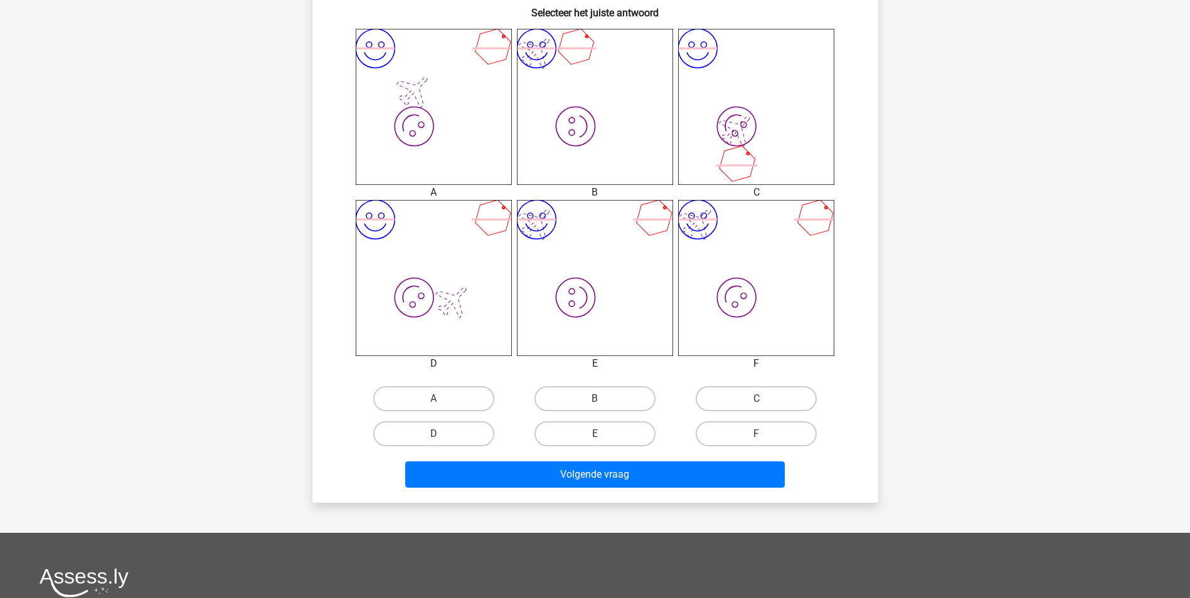
scroll to position [487, 0]
click at [725, 435] on label "F" at bounding box center [756, 433] width 121 height 25
click at [757, 435] on input "F" at bounding box center [761, 437] width 8 height 8
radio input "true"
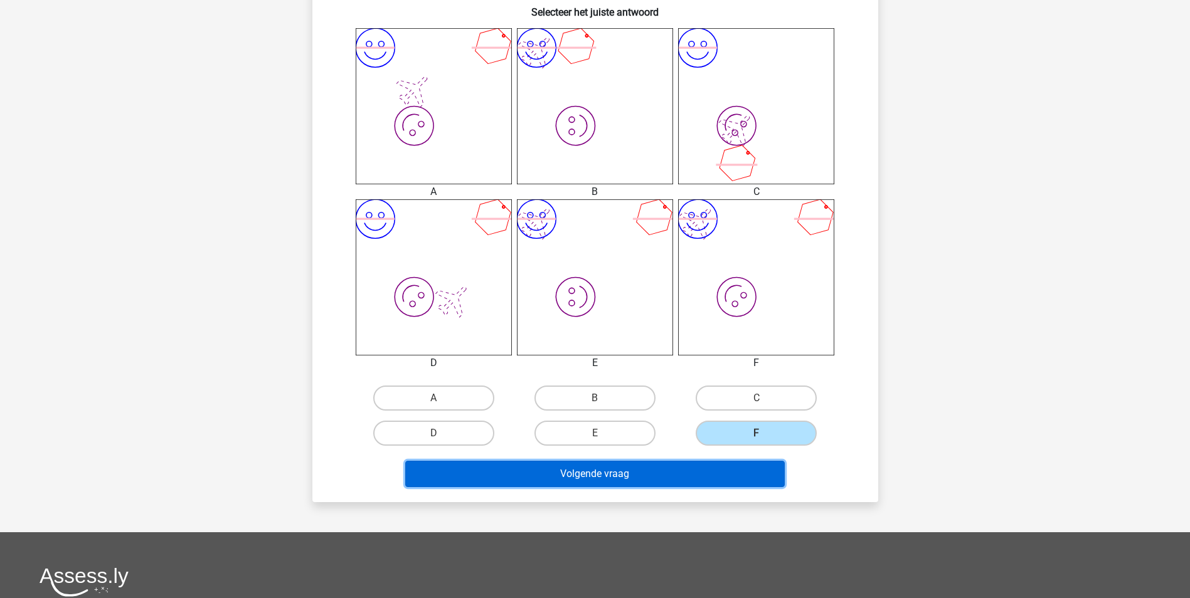
click at [666, 479] on button "Volgende vraag" at bounding box center [595, 474] width 380 height 26
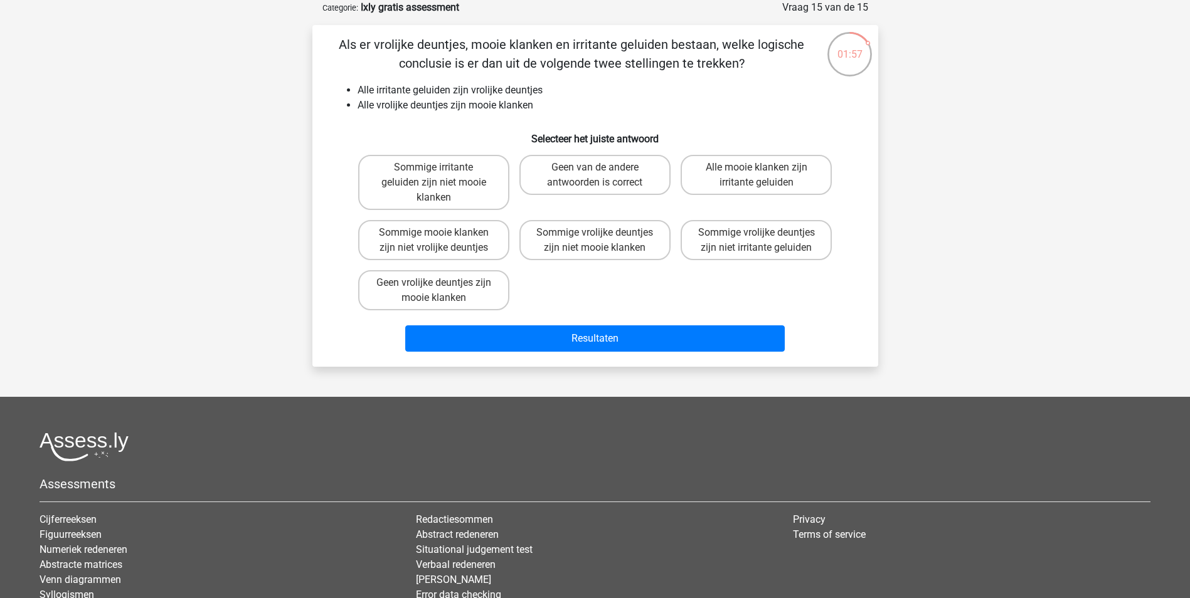
scroll to position [0, 0]
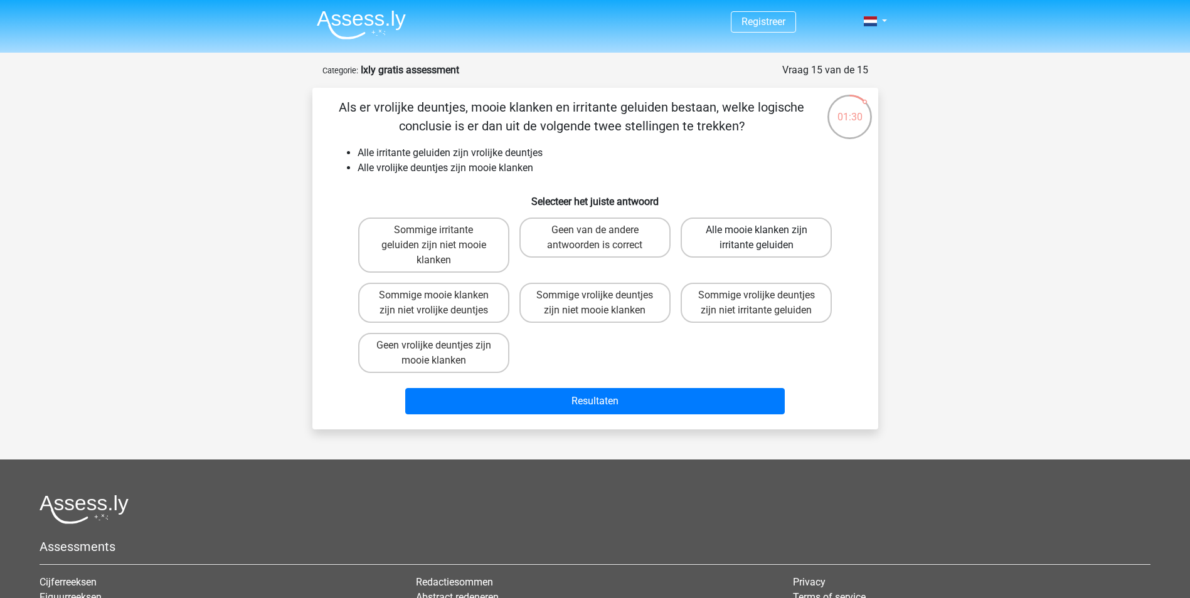
click at [768, 246] on label "Alle mooie klanken zijn irritante geluiden" at bounding box center [756, 238] width 151 height 40
click at [765, 238] on input "Alle mooie klanken zijn irritante geluiden" at bounding box center [761, 234] width 8 height 8
radio input "true"
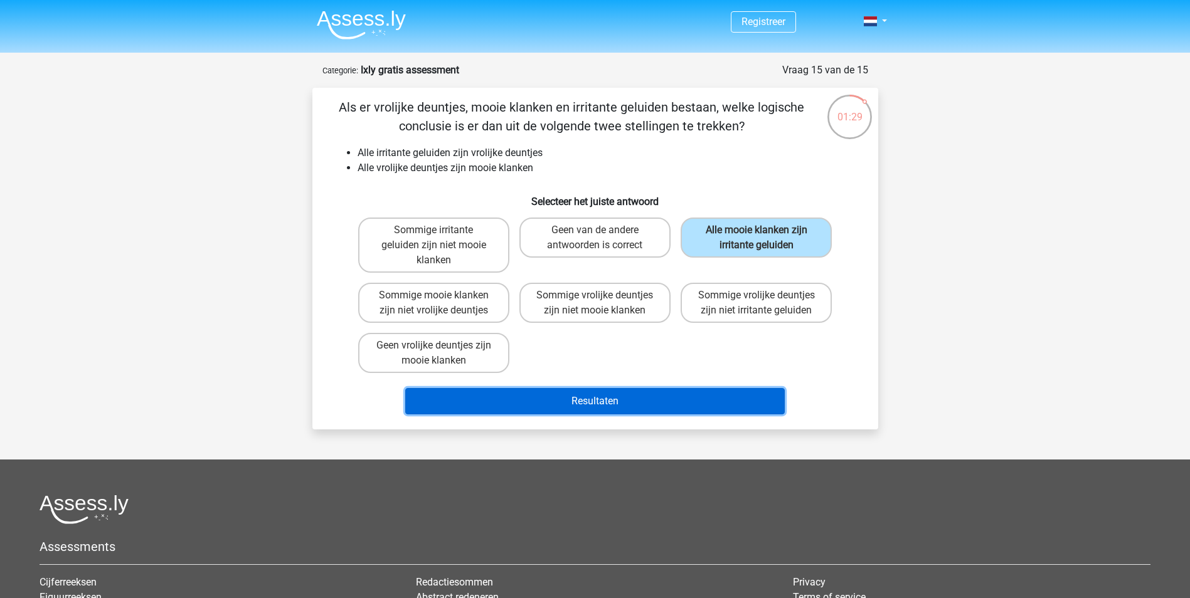
click at [642, 401] on button "Resultaten" at bounding box center [595, 401] width 380 height 26
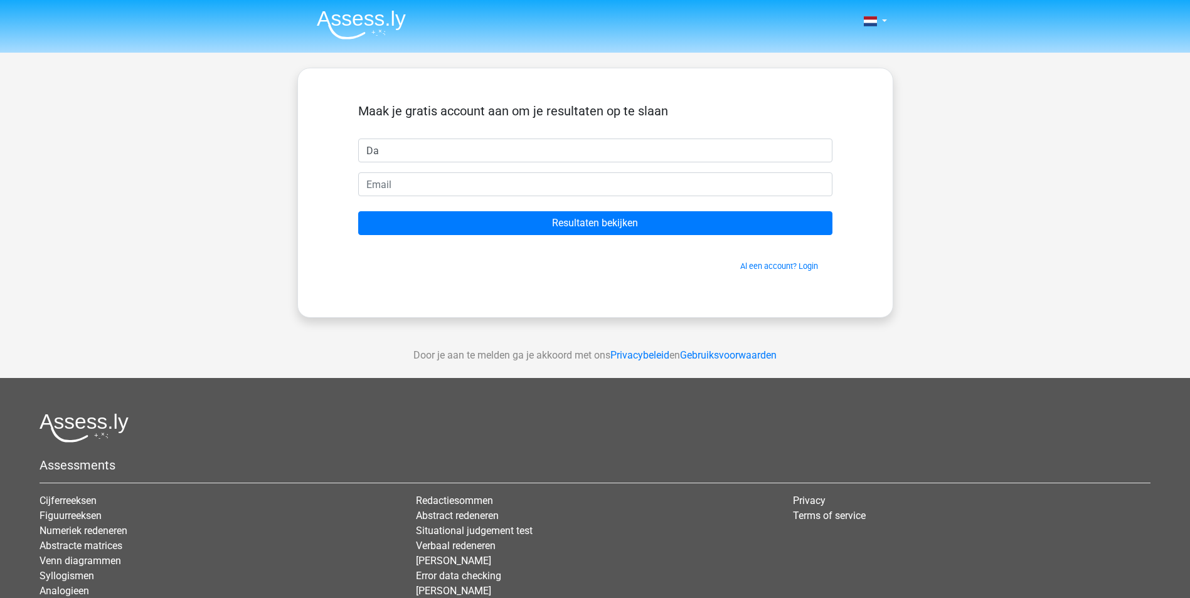
click at [358, 211] on input "Resultaten bekijken" at bounding box center [595, 223] width 474 height 24
click at [448, 150] on input "Da" at bounding box center [595, 151] width 474 height 24
type input "[PERSON_NAME]"
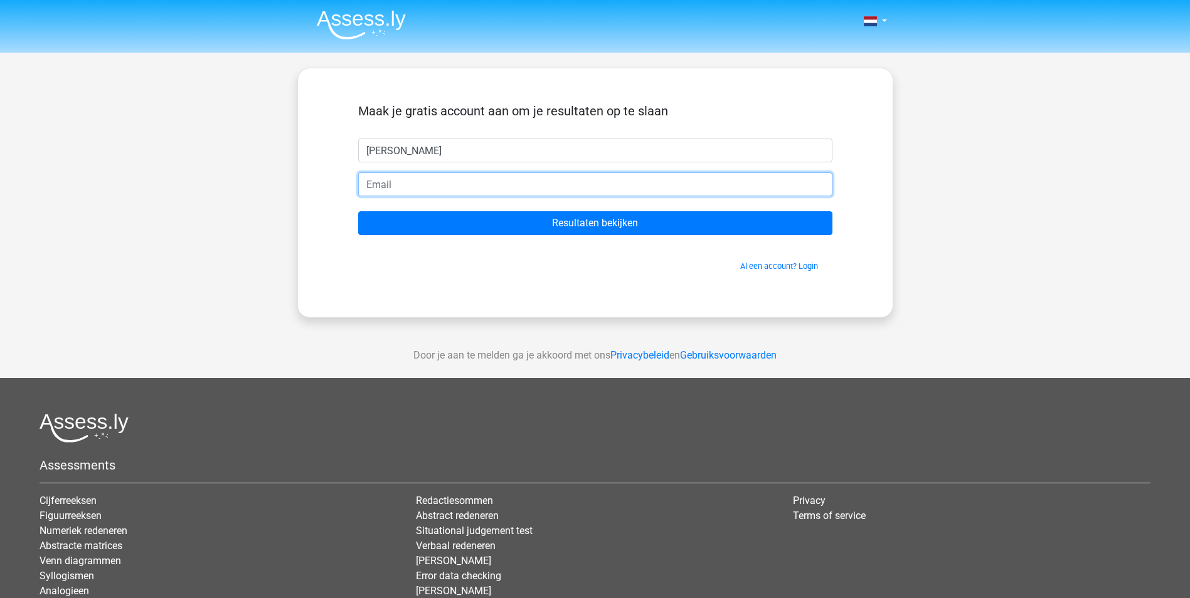
click at [420, 191] on input "email" at bounding box center [595, 185] width 474 height 24
type input "[EMAIL_ADDRESS][DOMAIN_NAME]"
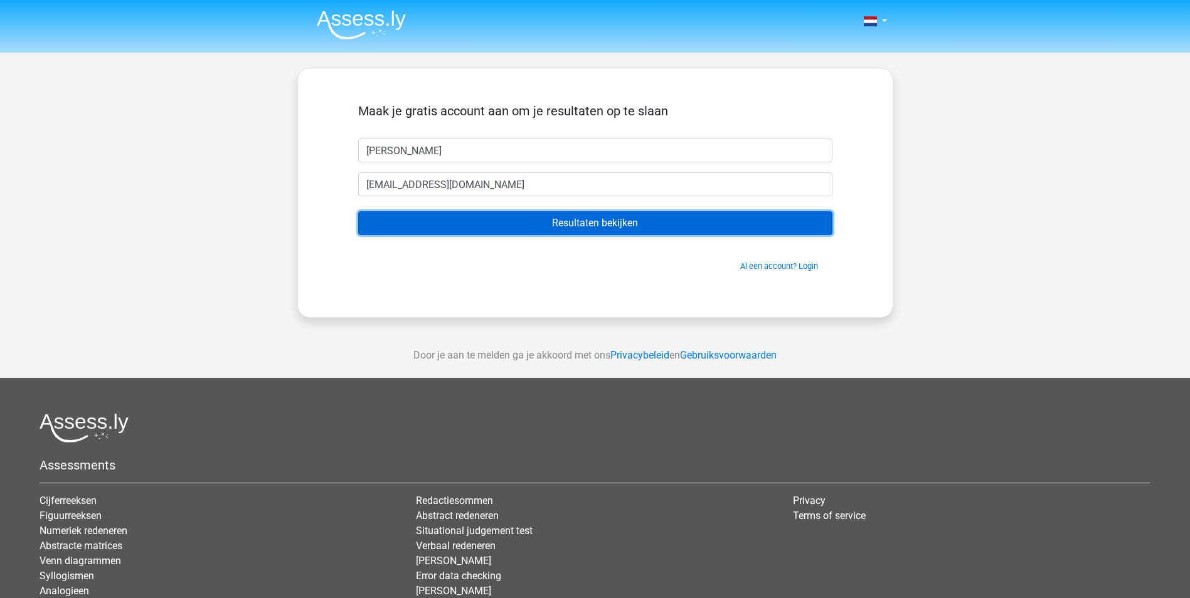
click at [560, 214] on input "Resultaten bekijken" at bounding box center [595, 223] width 474 height 24
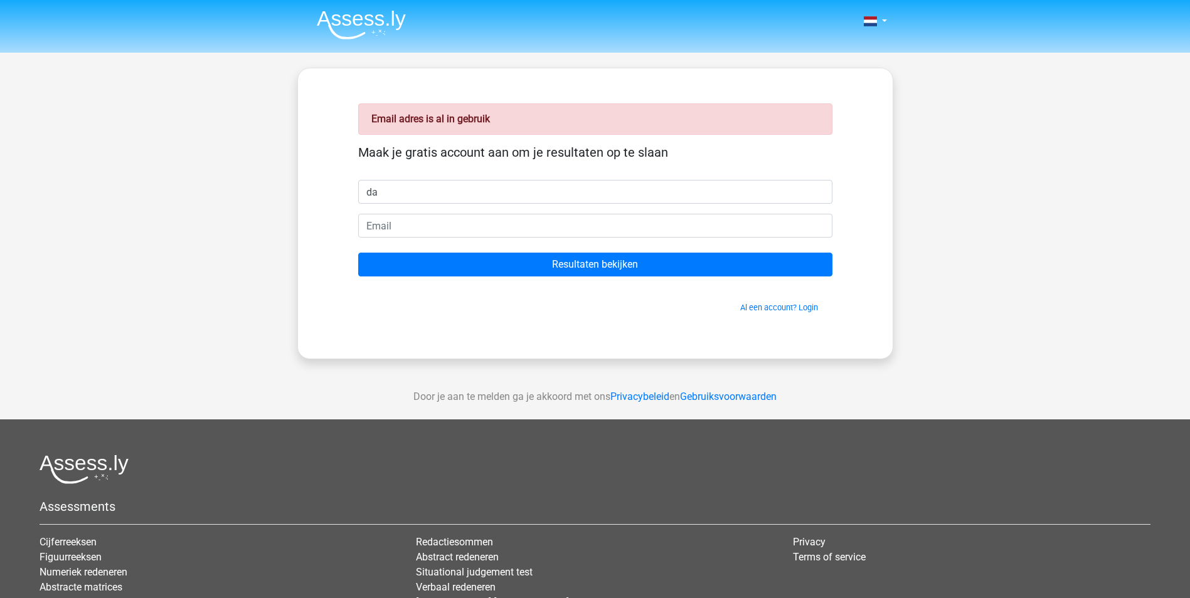
type input "[PERSON_NAME]"
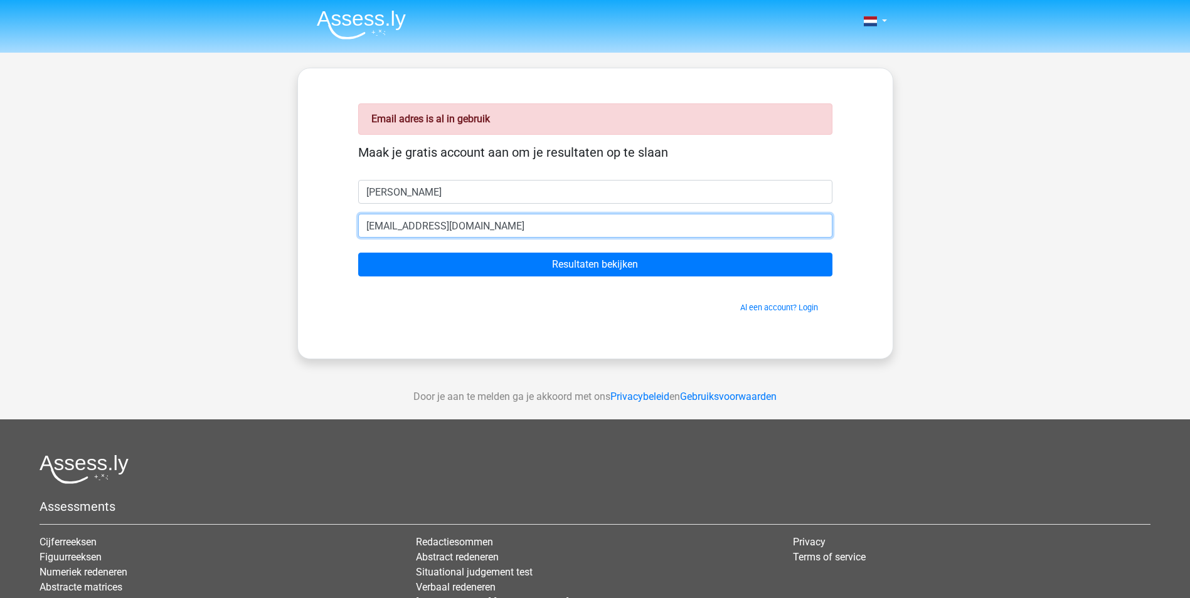
drag, startPoint x: 471, startPoint y: 228, endPoint x: 368, endPoint y: 238, distance: 102.7
click at [368, 238] on input "[EMAIL_ADDRESS][DOMAIN_NAME]" at bounding box center [595, 226] width 474 height 24
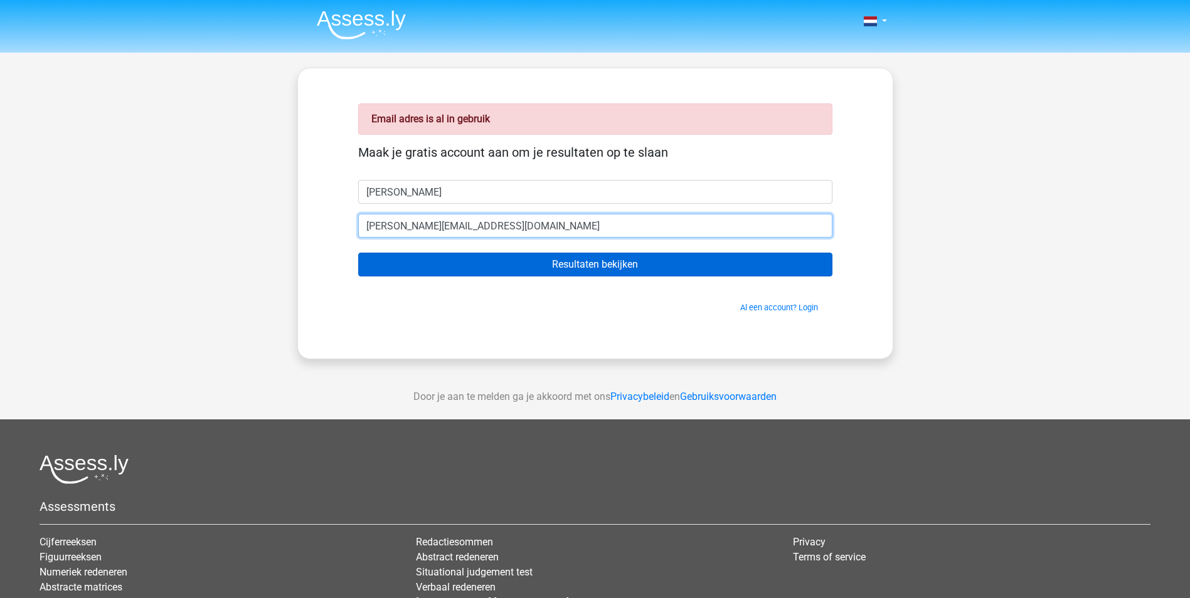
type input "[PERSON_NAME][EMAIL_ADDRESS][DOMAIN_NAME]"
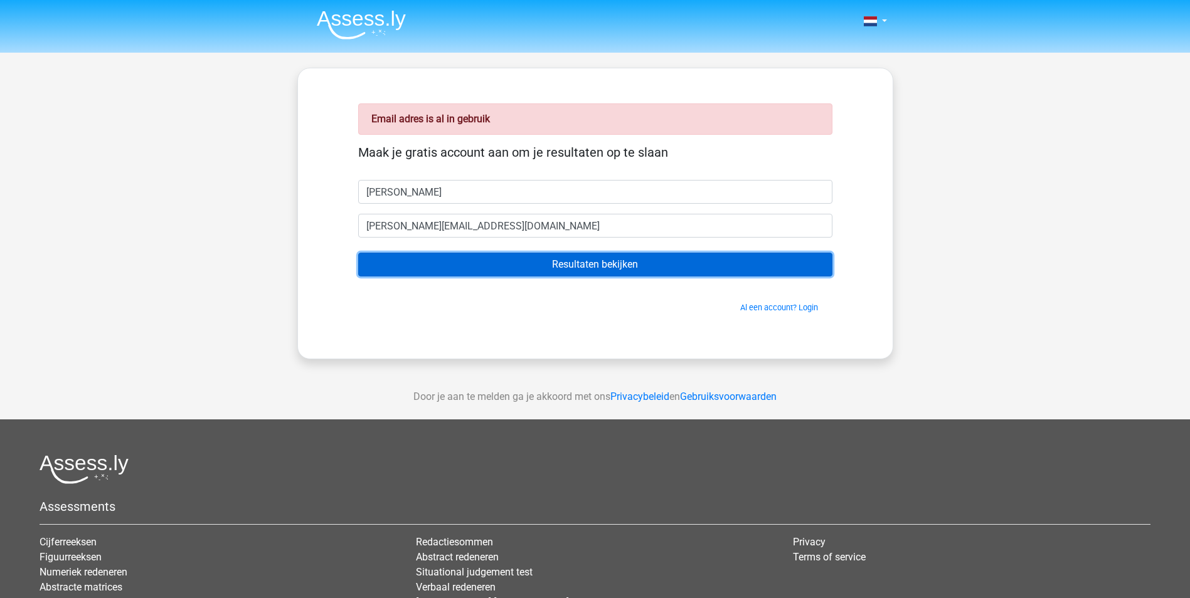
click at [577, 267] on input "Resultaten bekijken" at bounding box center [595, 265] width 474 height 24
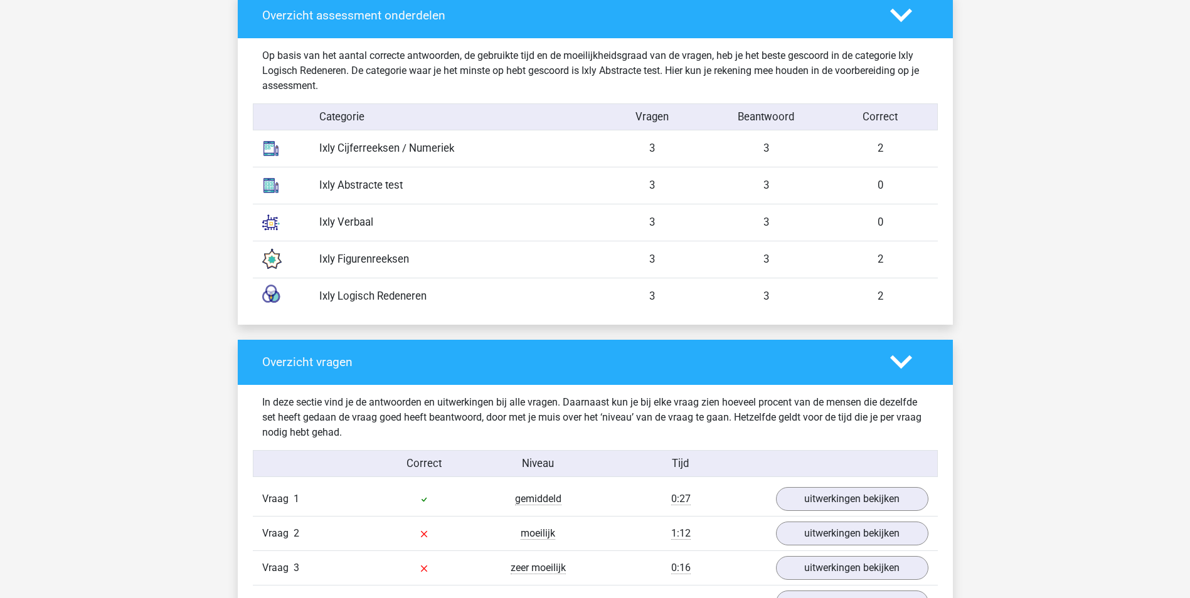
scroll to position [1307, 0]
